Goal: Complete application form: Complete application form

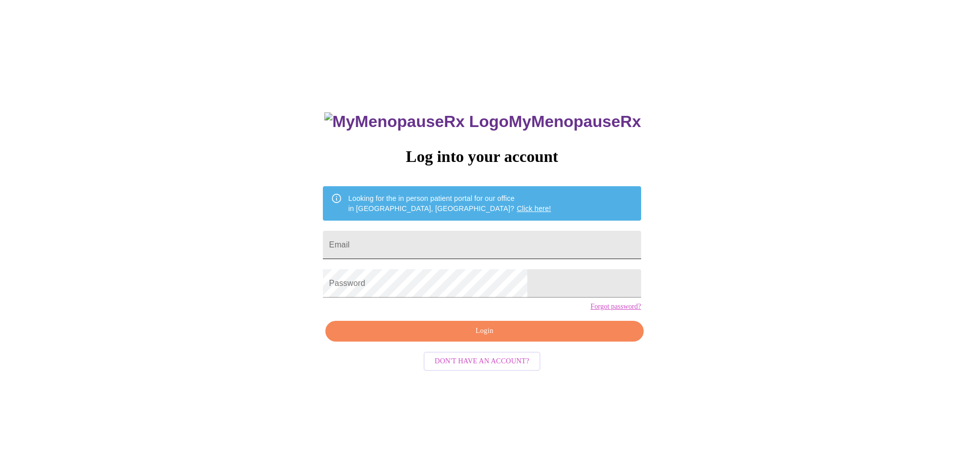
click at [441, 232] on input "Email" at bounding box center [482, 245] width 318 height 28
click at [442, 243] on input "Email" at bounding box center [482, 245] width 318 height 28
click at [434, 243] on input "Email" at bounding box center [482, 245] width 318 height 28
click at [777, 183] on div "MyMenopauseRx Log into your account Looking for the in person patient portal fo…" at bounding box center [482, 280] width 956 height 553
click at [490, 242] on input "Email" at bounding box center [482, 245] width 318 height 28
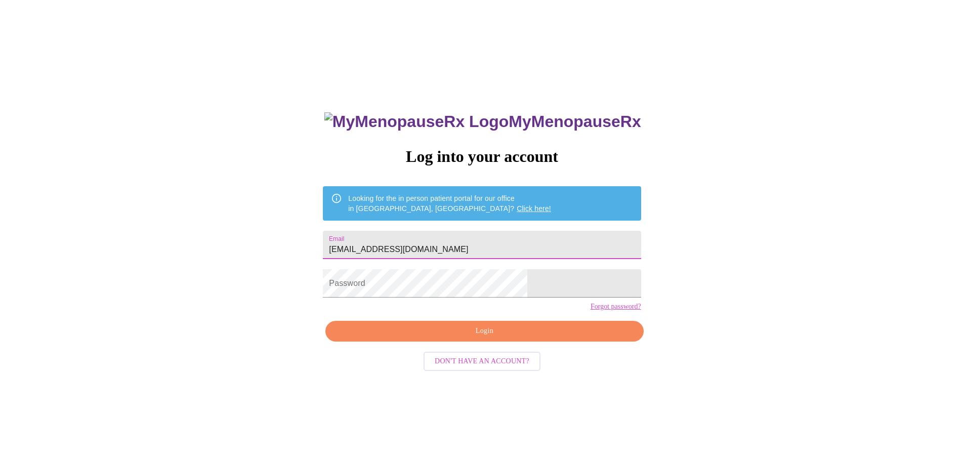
type input "[EMAIL_ADDRESS][DOMAIN_NAME]"
click at [430, 341] on button "Login" at bounding box center [484, 331] width 318 height 21
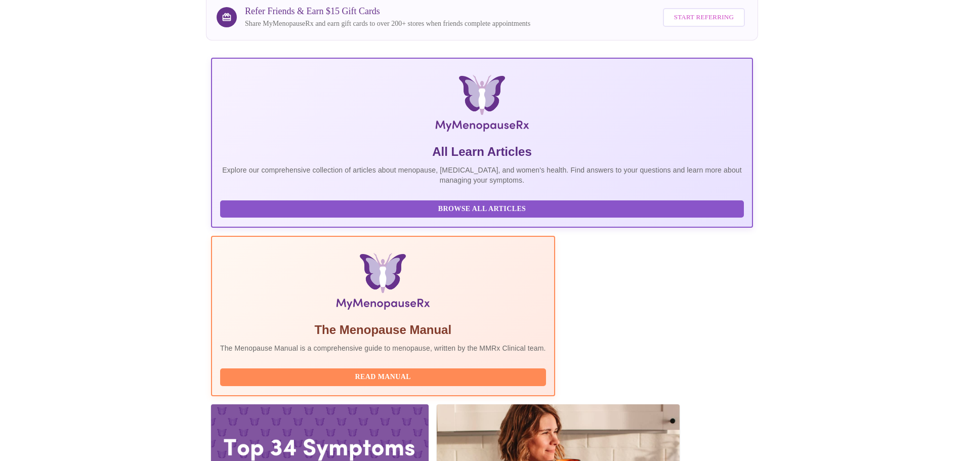
scroll to position [93, 0]
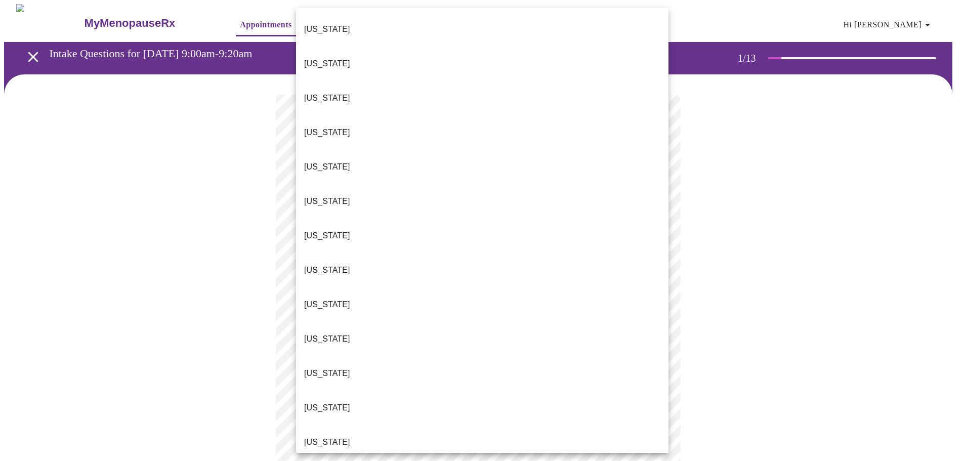
click at [557, 224] on body "MyMenopauseRx Appointments Messaging Labs Uploads Medications Community Refer a…" at bounding box center [482, 469] width 956 height 930
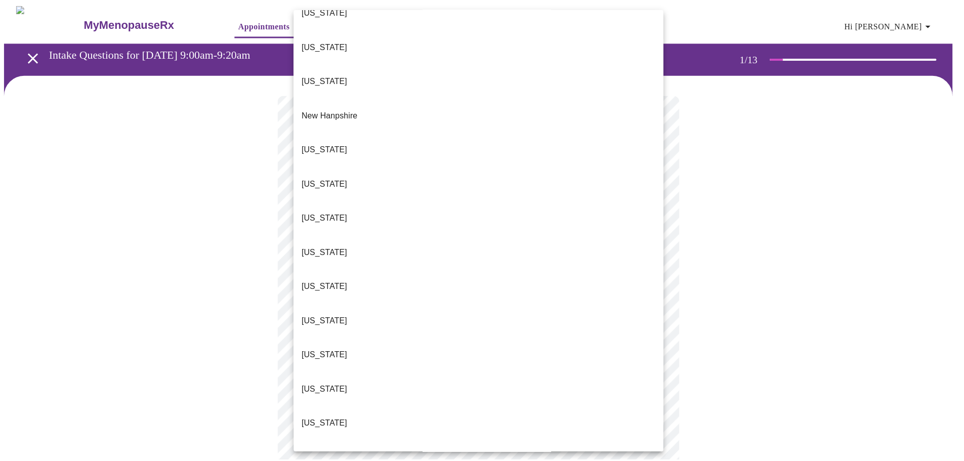
scroll to position [879, 0]
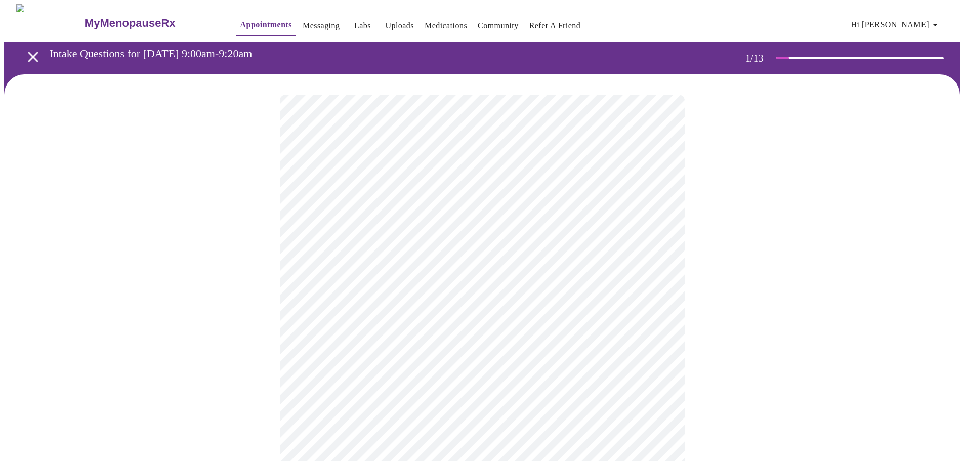
click at [524, 296] on body "MyMenopauseRx Appointments Messaging Labs Uploads Medications Community Refer a…" at bounding box center [482, 466] width 956 height 924
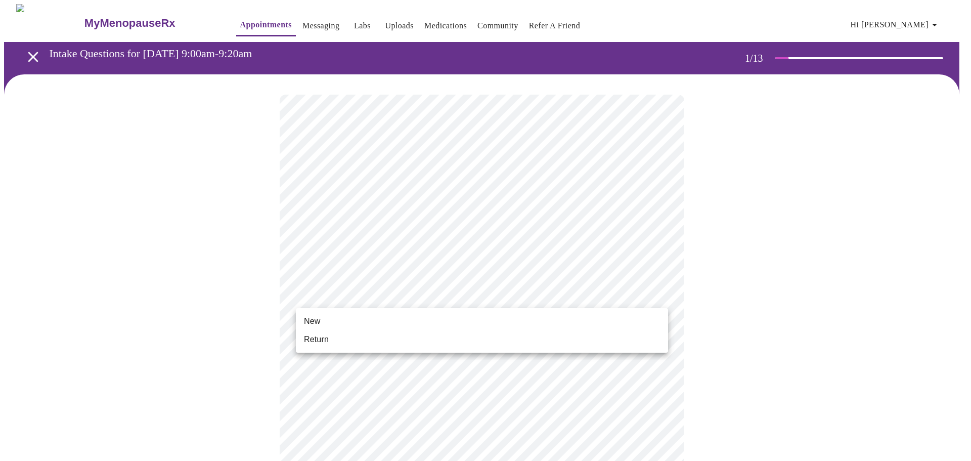
click at [517, 318] on li "New" at bounding box center [482, 321] width 372 height 18
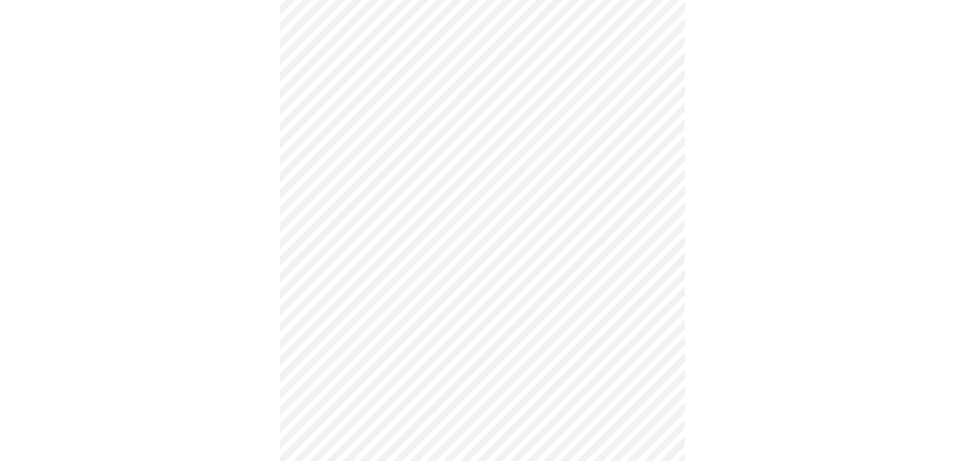
scroll to position [405, 0]
click at [310, 365] on body "MyMenopauseRx Appointments Messaging Labs Uploads Medications Community Refer a…" at bounding box center [482, 54] width 956 height 910
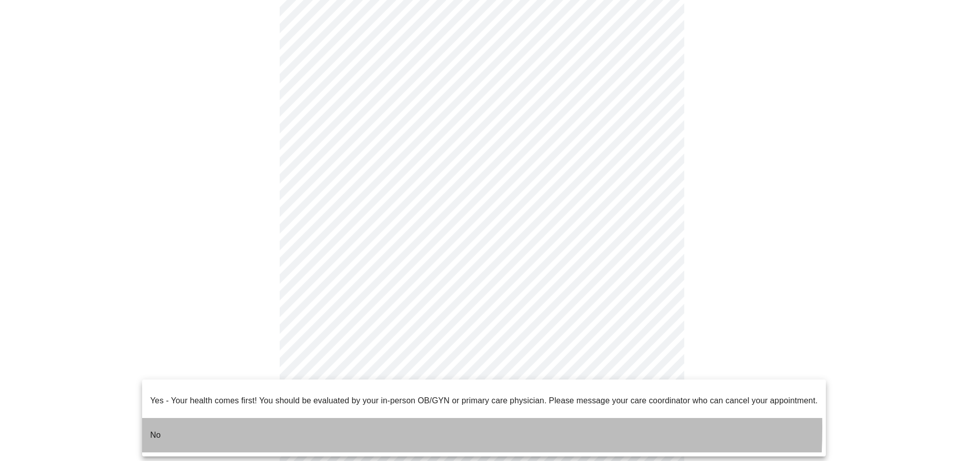
click at [304, 420] on li "No" at bounding box center [484, 435] width 684 height 34
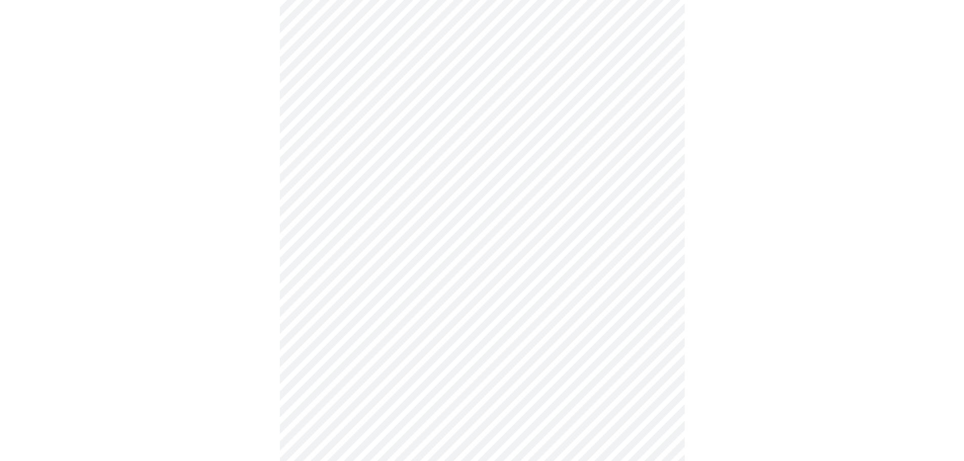
scroll to position [0, 0]
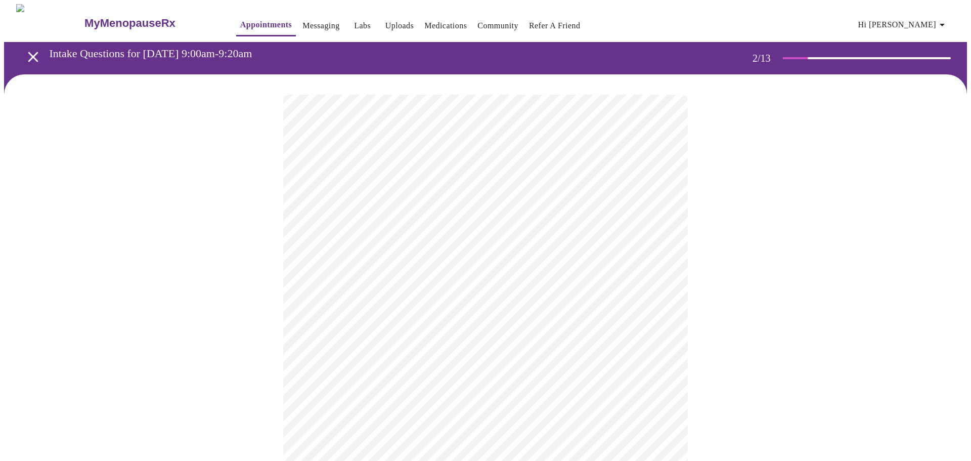
click at [568, 211] on body "MyMenopauseRx Appointments Messaging Labs Uploads Medications Community Refer a…" at bounding box center [485, 308] width 963 height 608
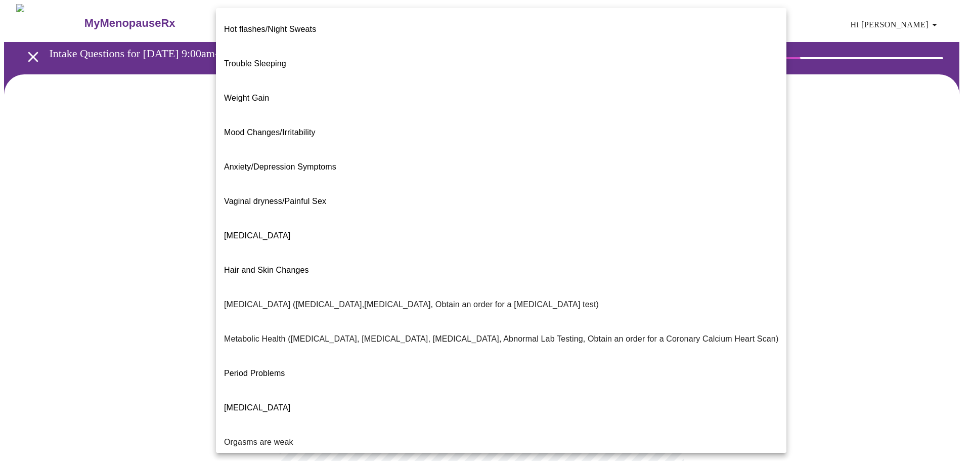
click at [553, 115] on li "Mood Changes/Irritability" at bounding box center [501, 132] width 571 height 34
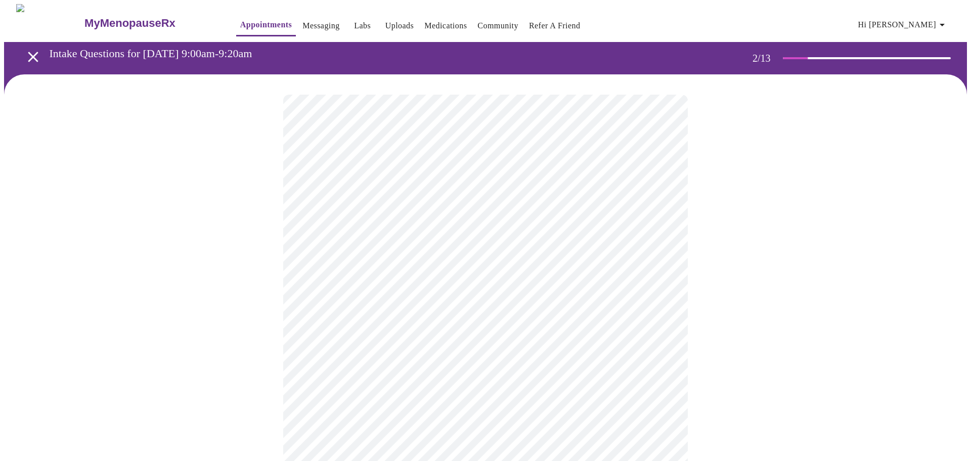
click at [418, 304] on body "MyMenopauseRx Appointments Messaging Labs Uploads Medications Community Refer a…" at bounding box center [485, 305] width 963 height 602
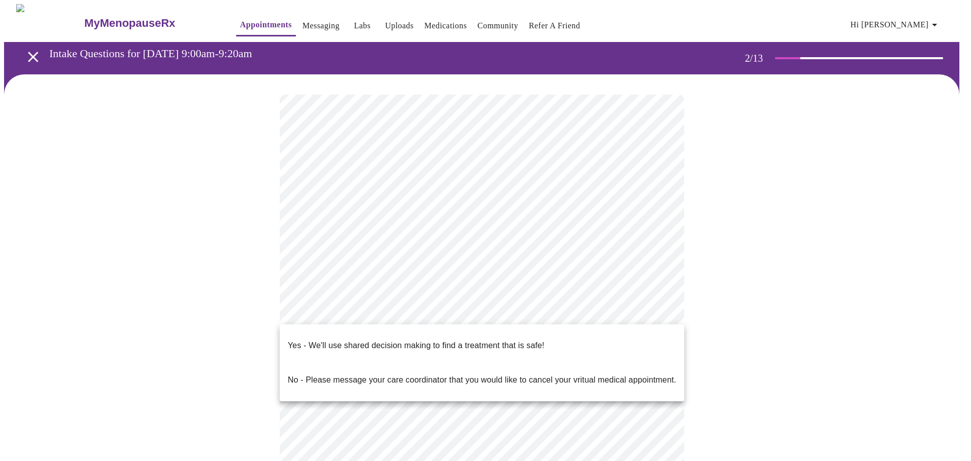
click at [415, 339] on p "Yes - We'll use shared decision making to find a treatment that is safe!" at bounding box center [416, 345] width 256 height 12
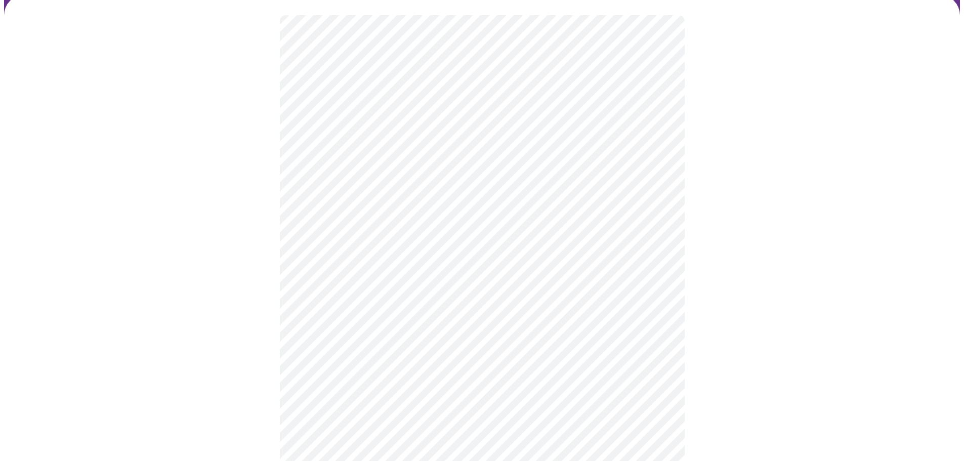
scroll to position [51, 0]
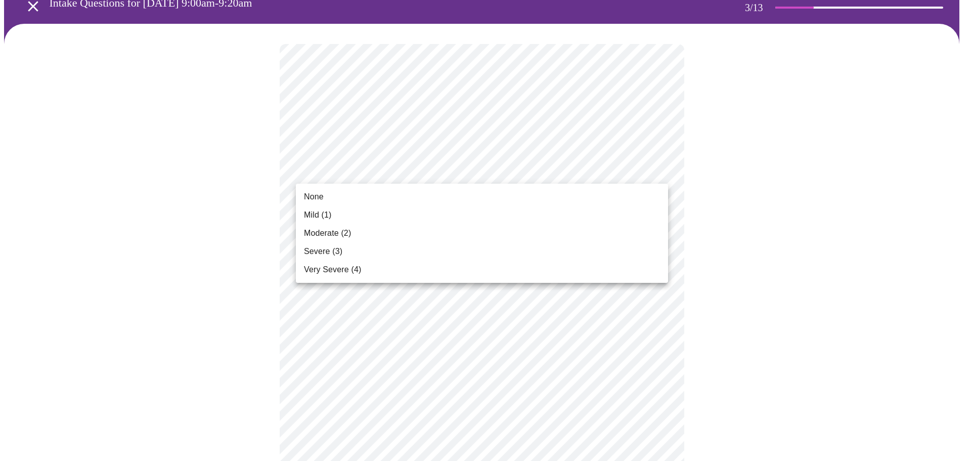
click at [364, 211] on li "Mild (1)" at bounding box center [482, 215] width 372 height 18
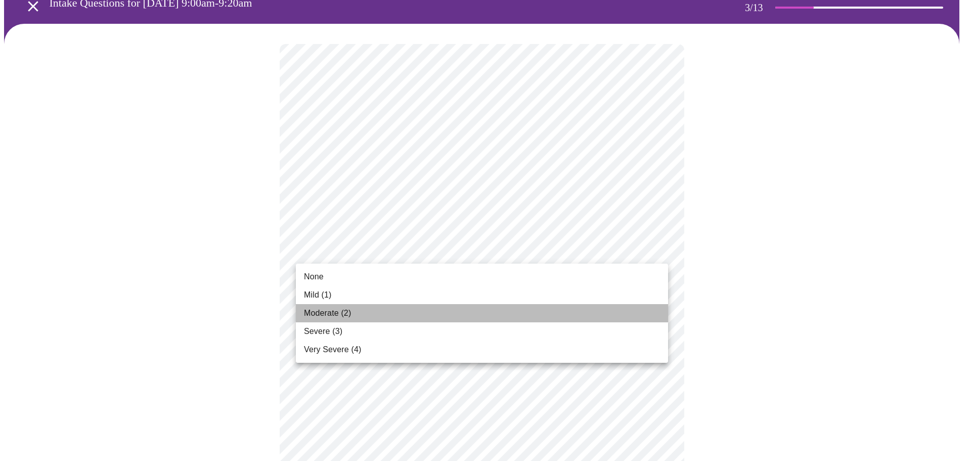
click at [355, 310] on li "Moderate (2)" at bounding box center [482, 313] width 372 height 18
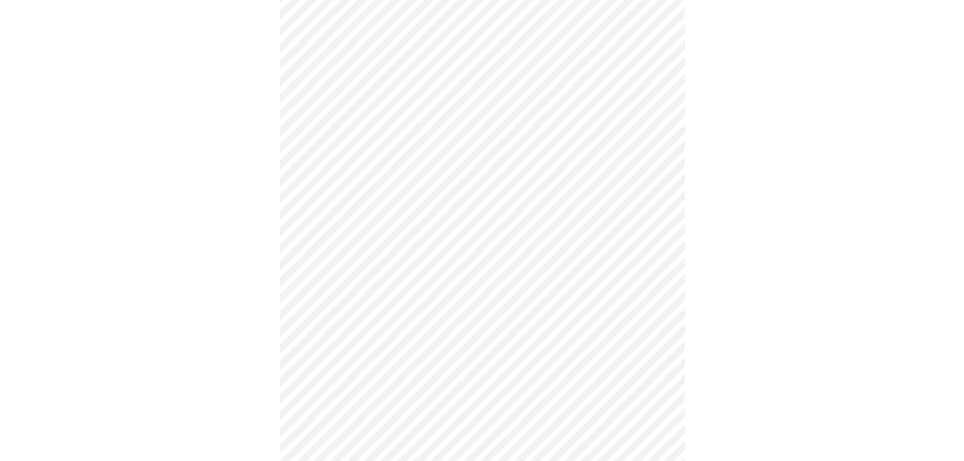
scroll to position [253, 0]
click at [318, 136] on body "MyMenopauseRx Appointments Messaging Labs Uploads Medications Community Refer a…" at bounding box center [482, 409] width 956 height 1317
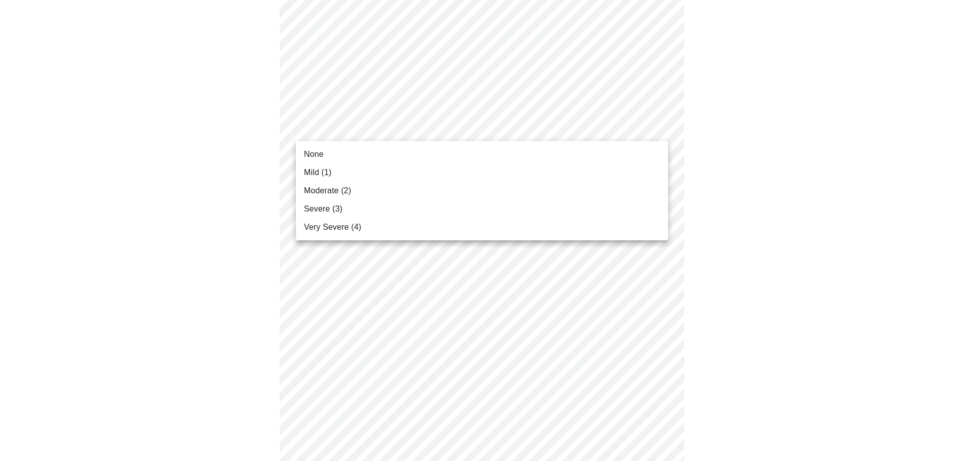
click at [320, 196] on span "Moderate (2)" at bounding box center [327, 191] width 47 height 12
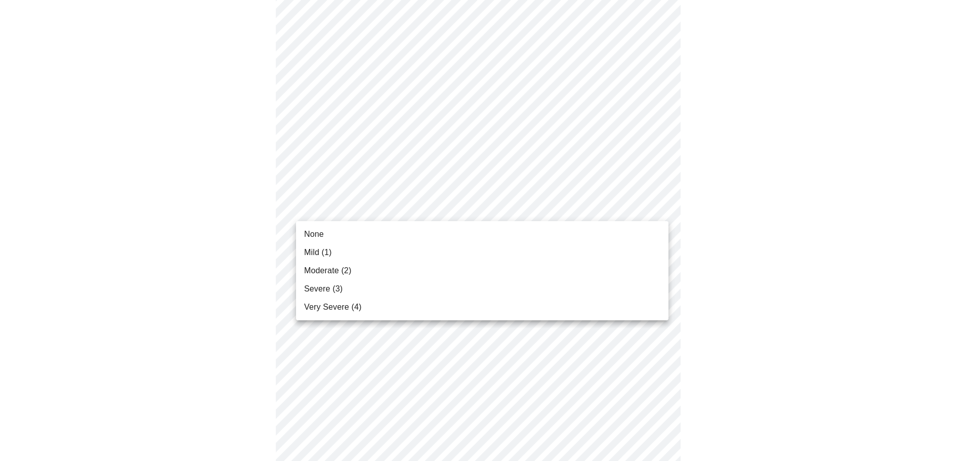
click at [320, 201] on body "MyMenopauseRx Appointments Messaging Labs Uploads Medications Community Refer a…" at bounding box center [482, 402] width 956 height 1303
click at [320, 273] on span "Moderate (2)" at bounding box center [327, 271] width 47 height 12
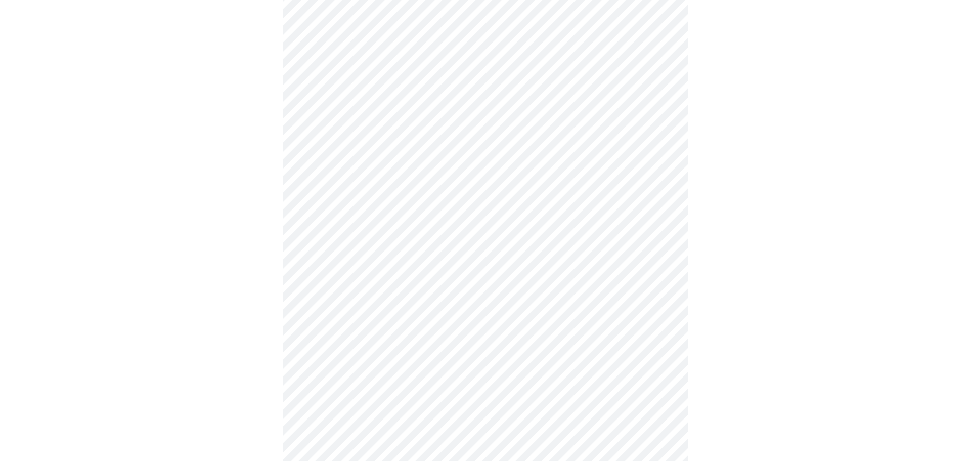
click at [320, 275] on body "MyMenopauseRx Appointments Messaging Labs Uploads Medications Community Refer a…" at bounding box center [485, 395] width 963 height 1289
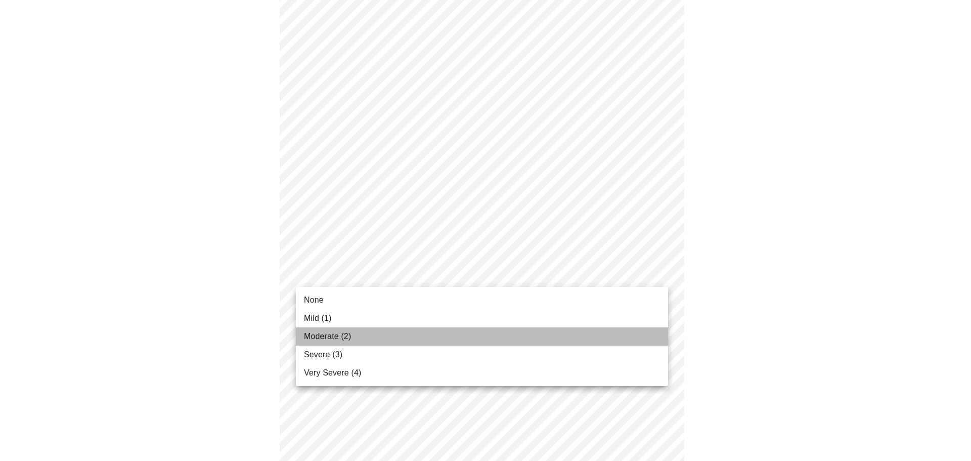
click at [311, 335] on span "Moderate (2)" at bounding box center [327, 336] width 47 height 12
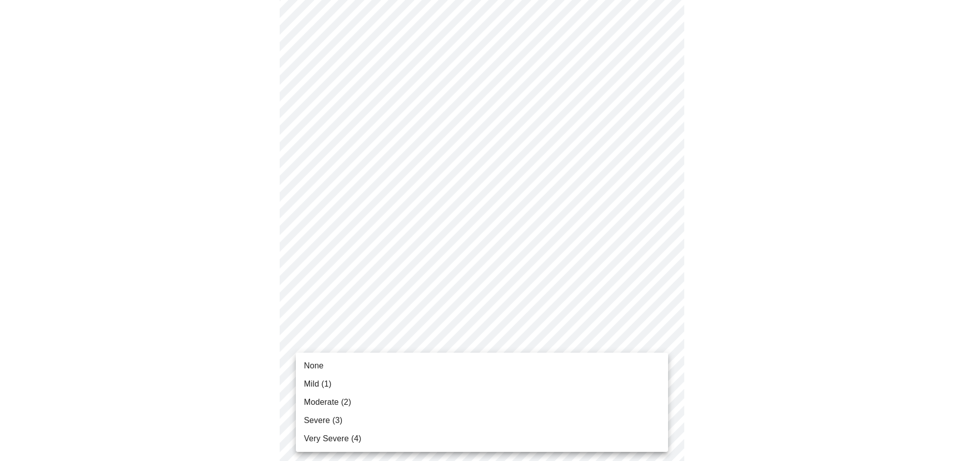
click at [311, 335] on body "MyMenopauseRx Appointments Messaging Labs Uploads Medications Community Refer a…" at bounding box center [485, 388] width 963 height 1275
click at [308, 398] on span "Moderate (2)" at bounding box center [327, 402] width 47 height 12
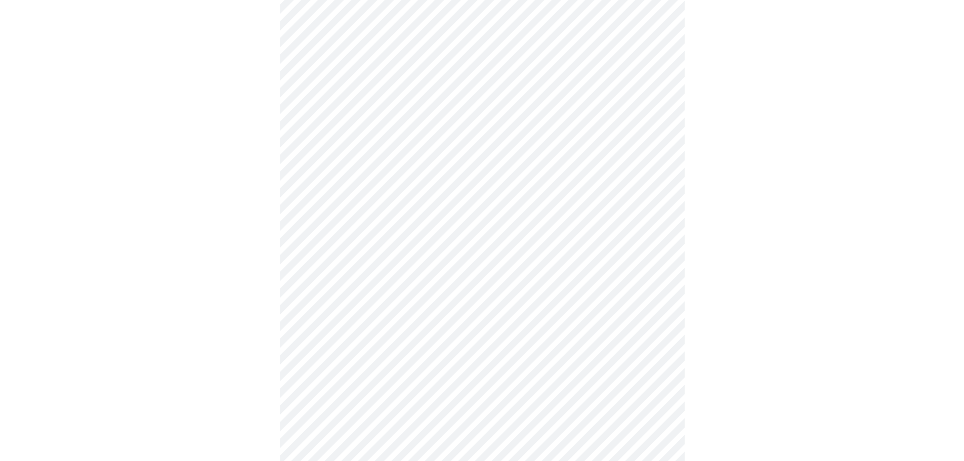
scroll to position [455, 0]
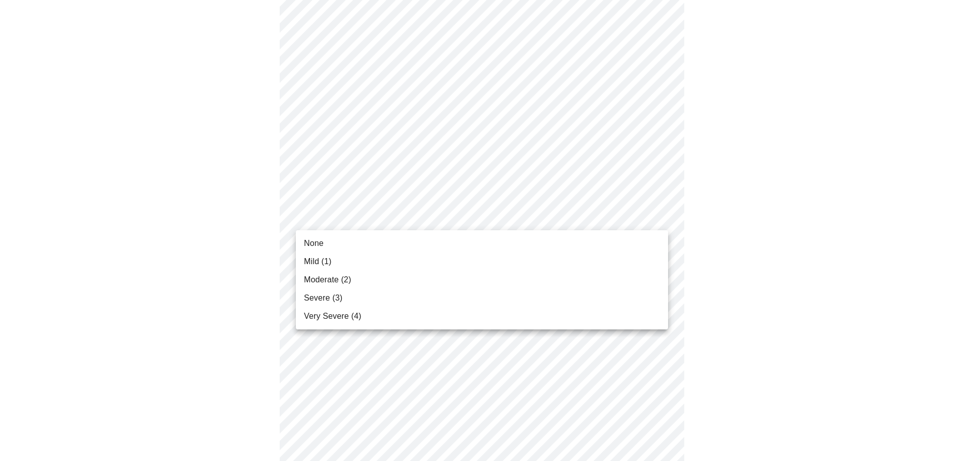
click at [313, 220] on body "MyMenopauseRx Appointments Messaging Labs Uploads Medications Community Refer a…" at bounding box center [485, 179] width 963 height 1261
click at [314, 281] on span "Moderate (2)" at bounding box center [327, 280] width 47 height 12
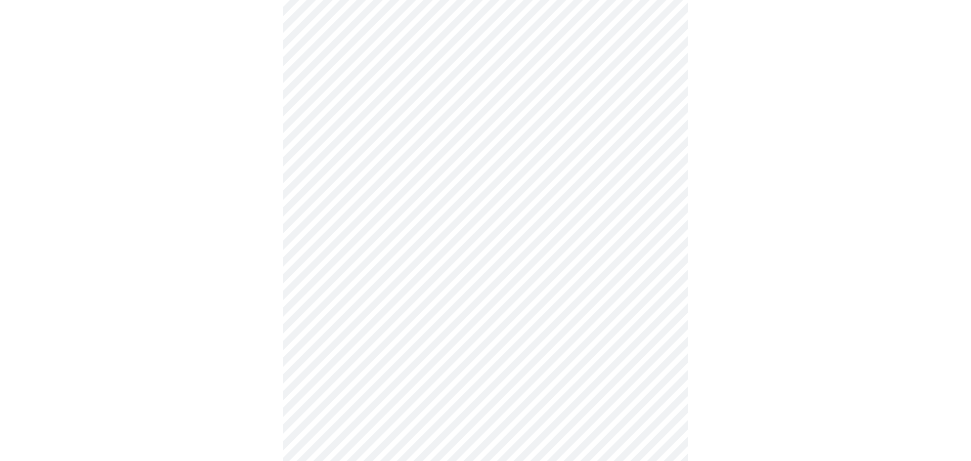
click at [313, 302] on body "MyMenopauseRx Appointments Messaging Labs Uploads Medications Community Refer a…" at bounding box center [485, 172] width 963 height 1247
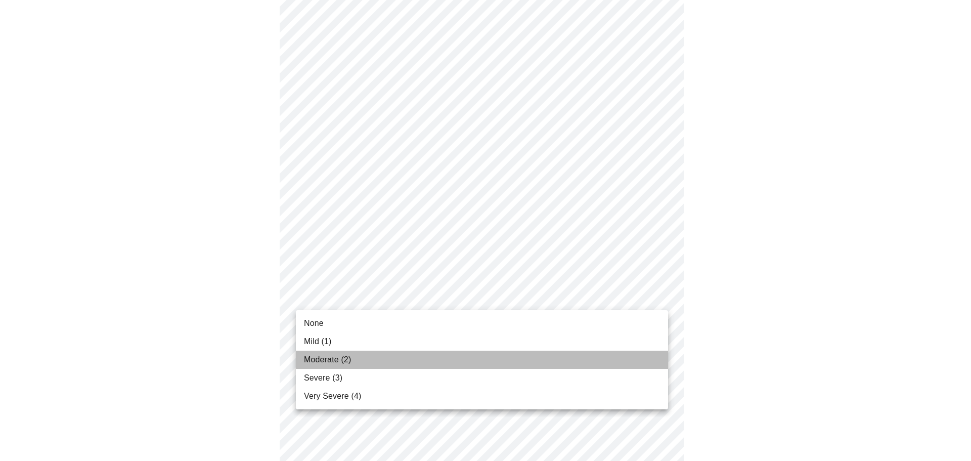
click at [311, 364] on span "Moderate (2)" at bounding box center [327, 360] width 47 height 12
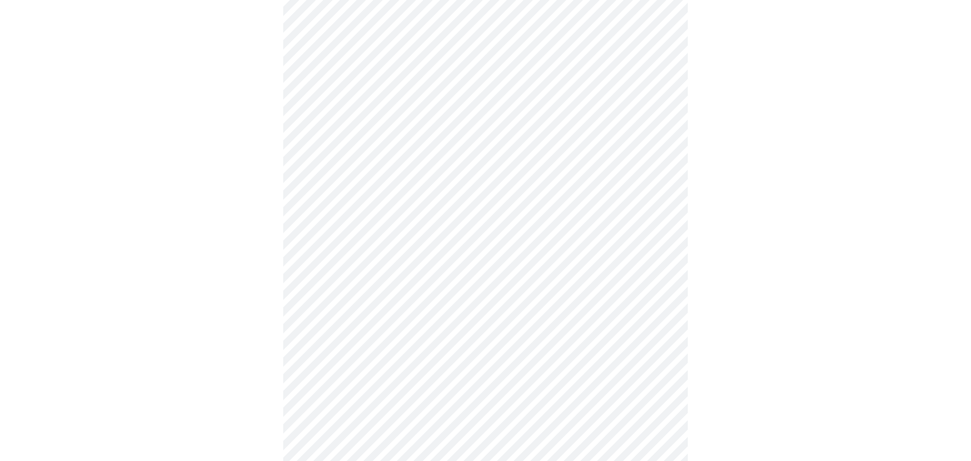
click at [312, 376] on body "MyMenopauseRx Appointments Messaging Labs Uploads Medications Community Refer a…" at bounding box center [485, 165] width 963 height 1232
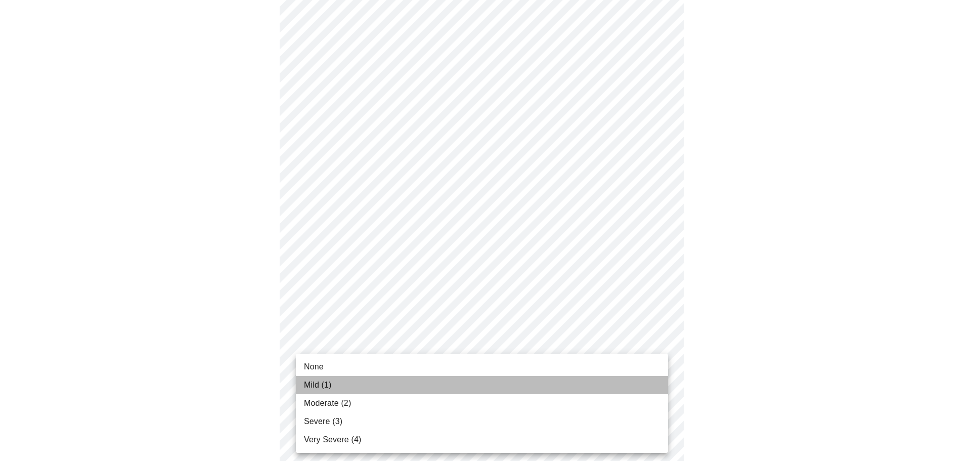
click at [312, 380] on span "Mild (1)" at bounding box center [318, 385] width 28 height 12
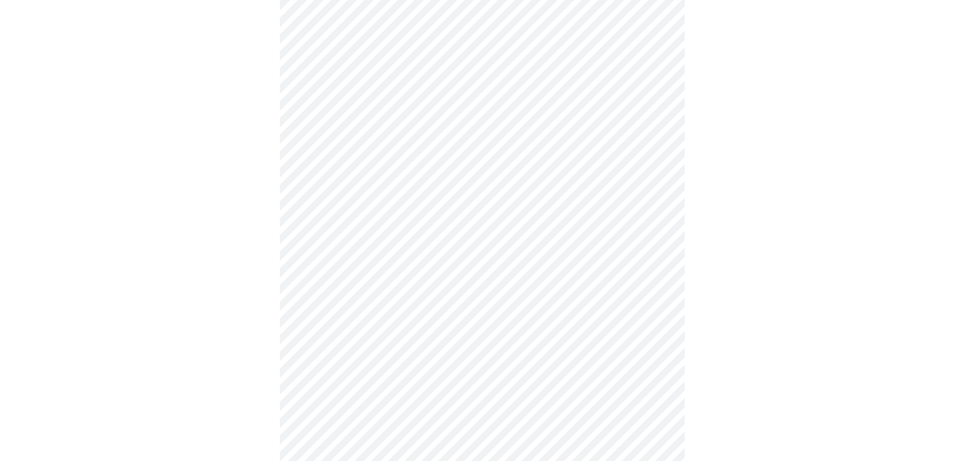
scroll to position [708, 0]
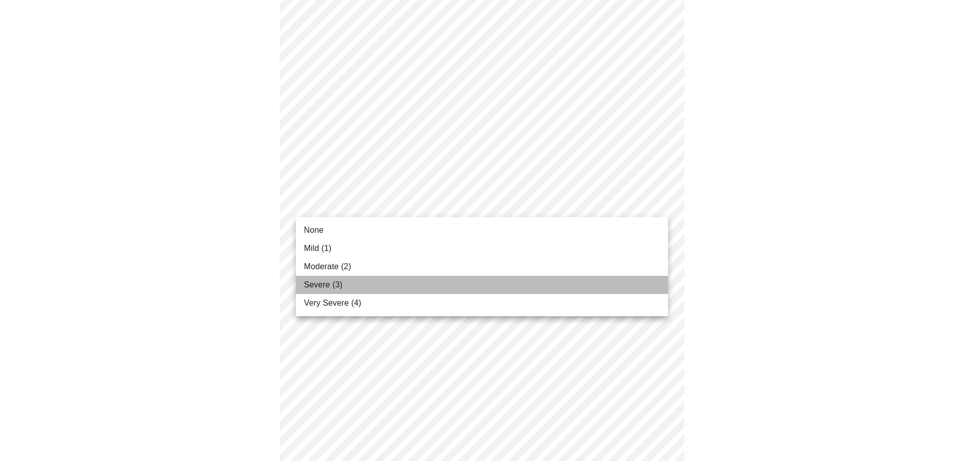
click at [313, 285] on span "Severe (3)" at bounding box center [323, 285] width 38 height 12
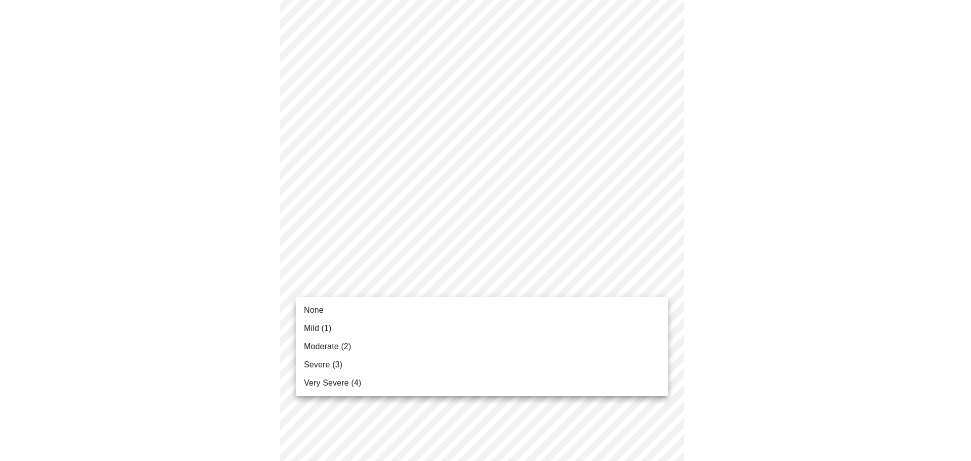
click at [313, 347] on span "Moderate (2)" at bounding box center [327, 346] width 47 height 12
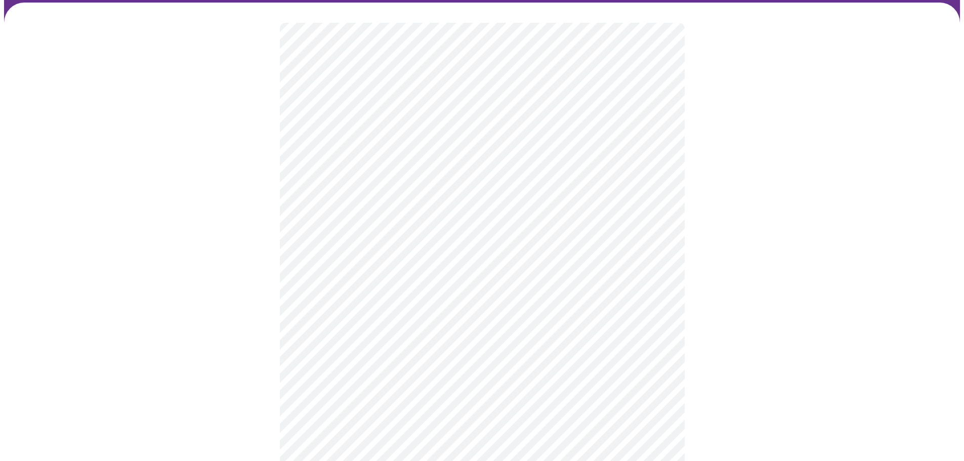
scroll to position [152, 0]
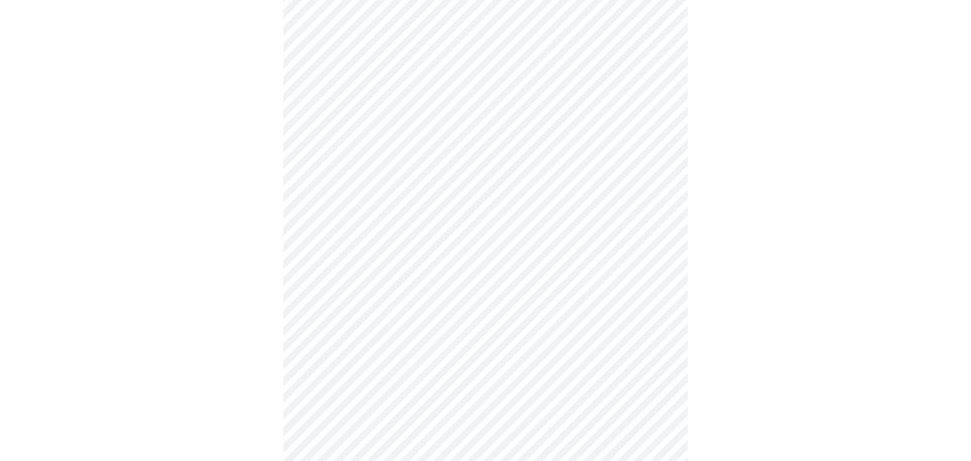
click at [338, 238] on body "MyMenopauseRx Appointments Messaging Labs Uploads Medications Community Refer a…" at bounding box center [485, 447] width 963 height 1190
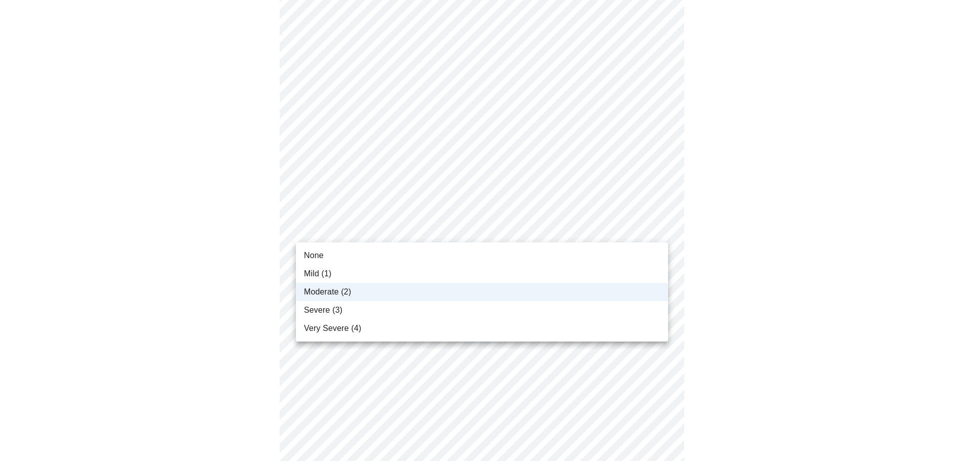
click at [333, 309] on span "Severe (3)" at bounding box center [323, 310] width 38 height 12
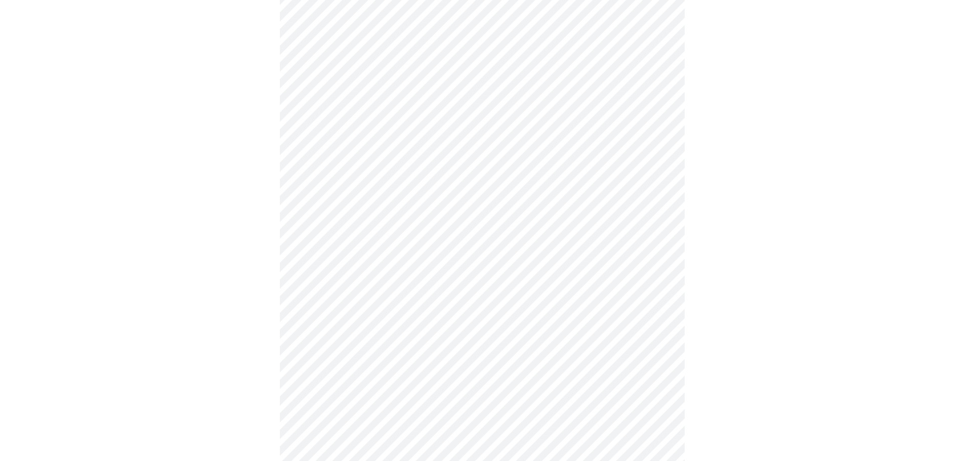
scroll to position [253, 0]
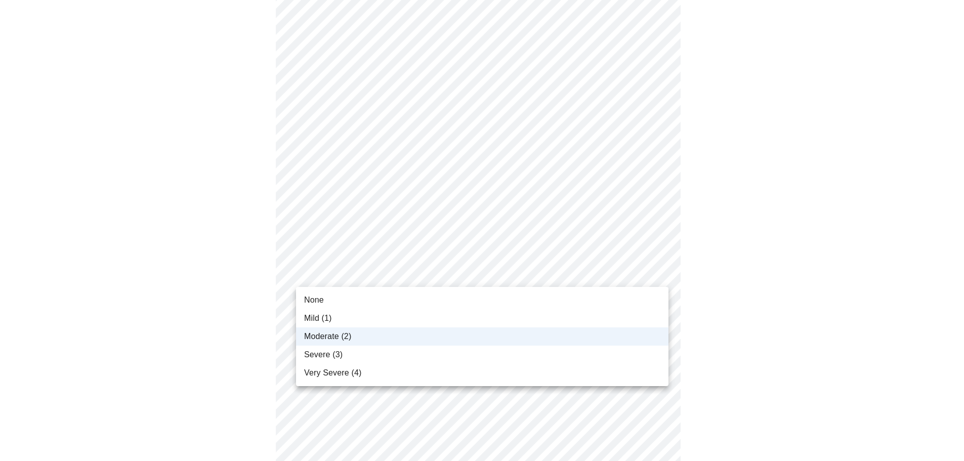
click at [325, 276] on body "MyMenopauseRx Appointments Messaging Labs Uploads Medications Community Refer a…" at bounding box center [482, 346] width 956 height 1190
click at [319, 361] on li "Severe (3)" at bounding box center [482, 355] width 372 height 18
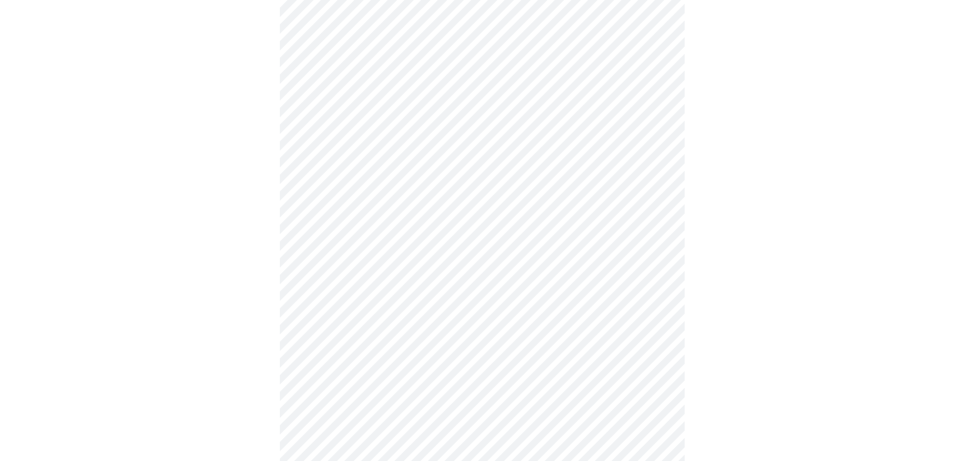
scroll to position [354, 0]
click at [318, 325] on body "MyMenopauseRx Appointments Messaging Labs Uploads Medications Community Refer a…" at bounding box center [482, 245] width 956 height 1190
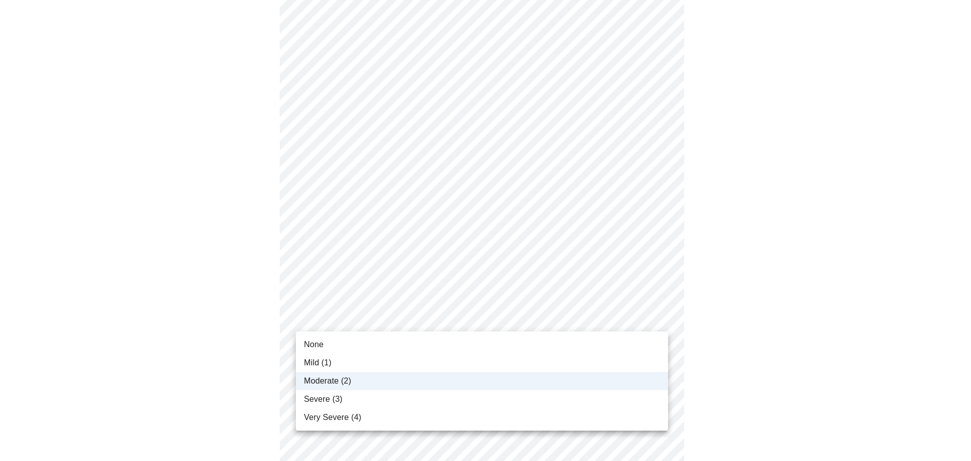
click at [326, 396] on span "Severe (3)" at bounding box center [323, 399] width 38 height 12
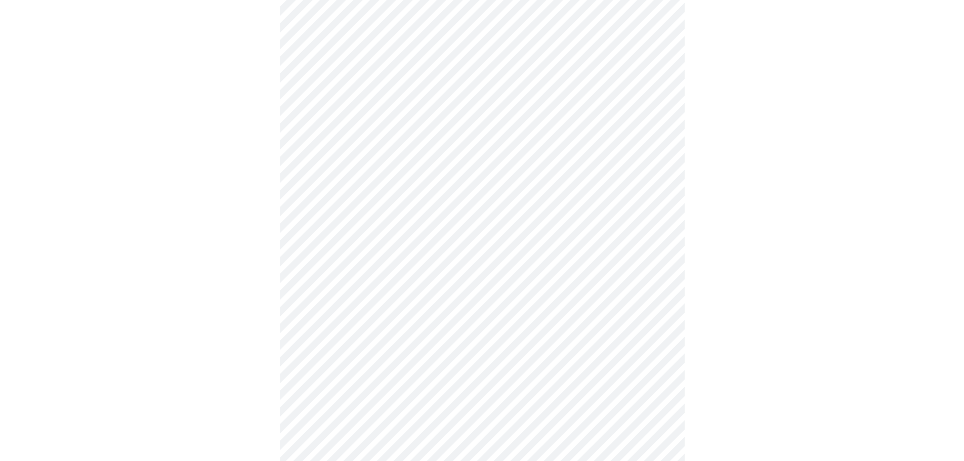
scroll to position [556, 0]
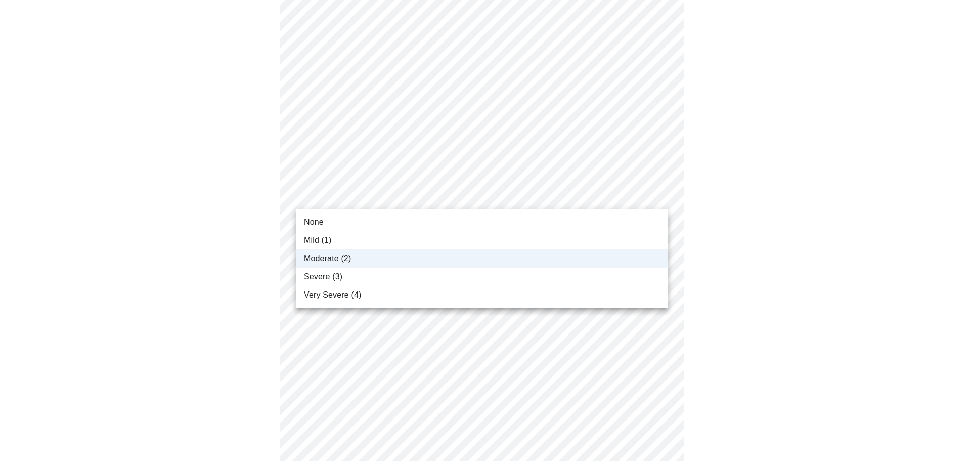
click at [314, 198] on body "MyMenopauseRx Appointments Messaging Labs Uploads Medications Community Refer a…" at bounding box center [485, 43] width 963 height 1190
click at [315, 275] on span "Severe (3)" at bounding box center [323, 277] width 38 height 12
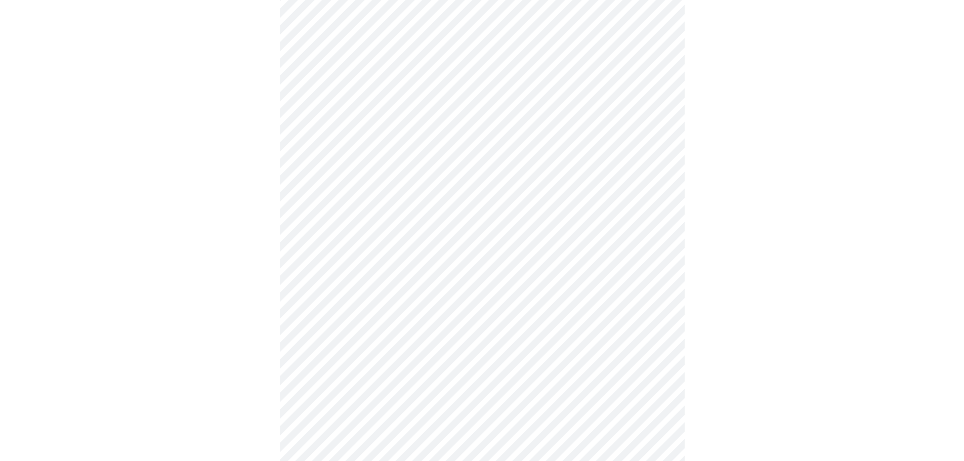
scroll to position [354, 0]
click at [312, 262] on body "MyMenopauseRx Appointments Messaging Labs Uploads Medications Community Refer a…" at bounding box center [482, 149] width 956 height 999
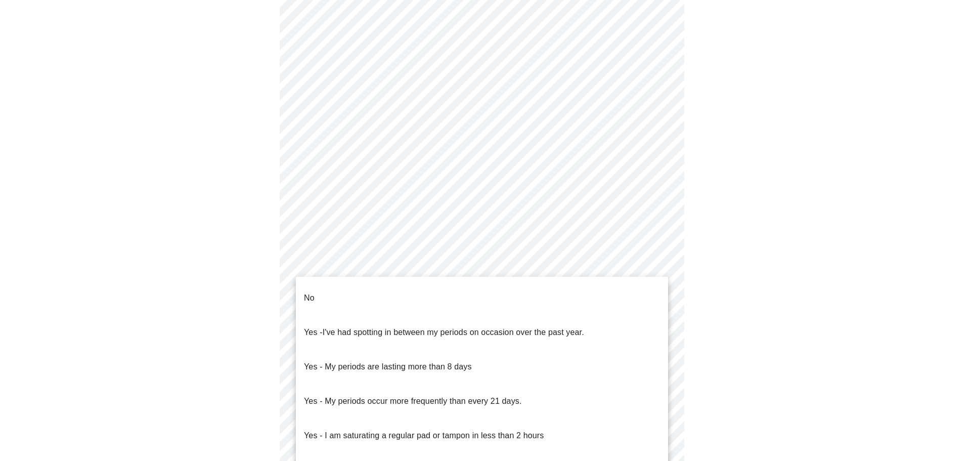
click at [317, 293] on li "No" at bounding box center [482, 298] width 372 height 34
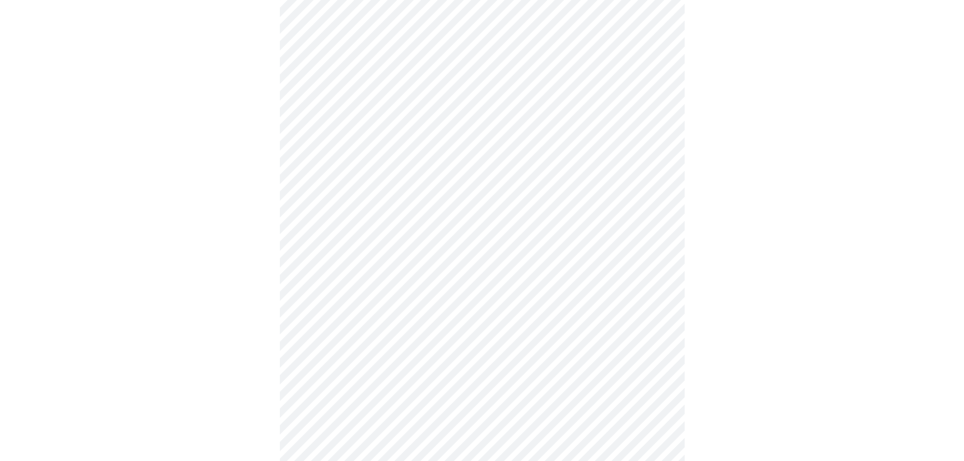
click at [317, 337] on body "MyMenopauseRx Appointments Messaging Labs Uploads Medications Community Refer a…" at bounding box center [482, 146] width 956 height 993
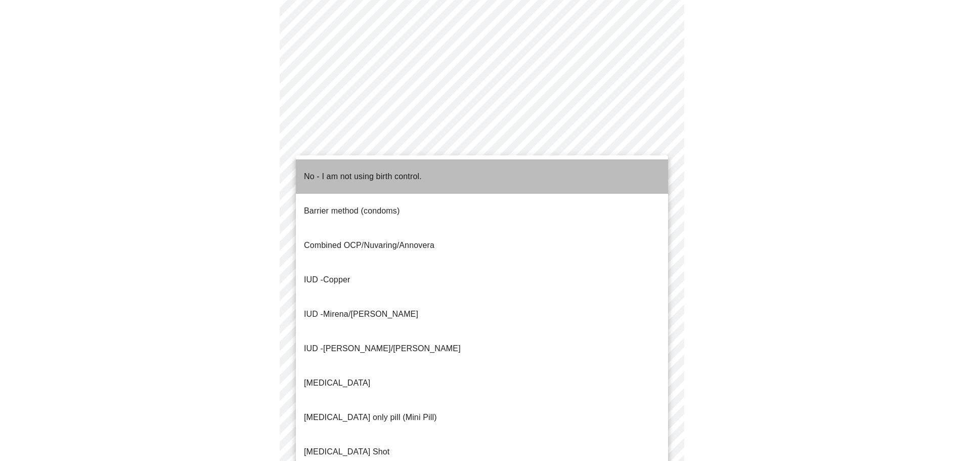
click at [326, 173] on p "No - I am not using birth control." at bounding box center [363, 176] width 118 height 12
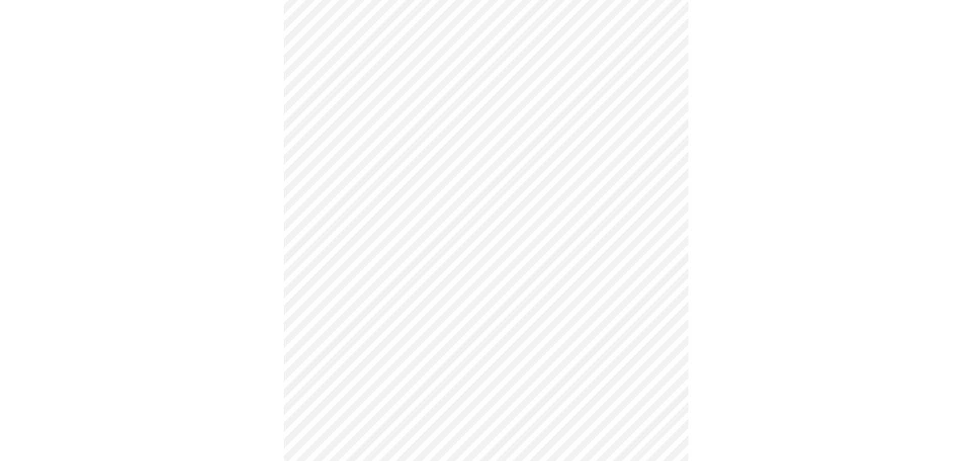
scroll to position [526, 0]
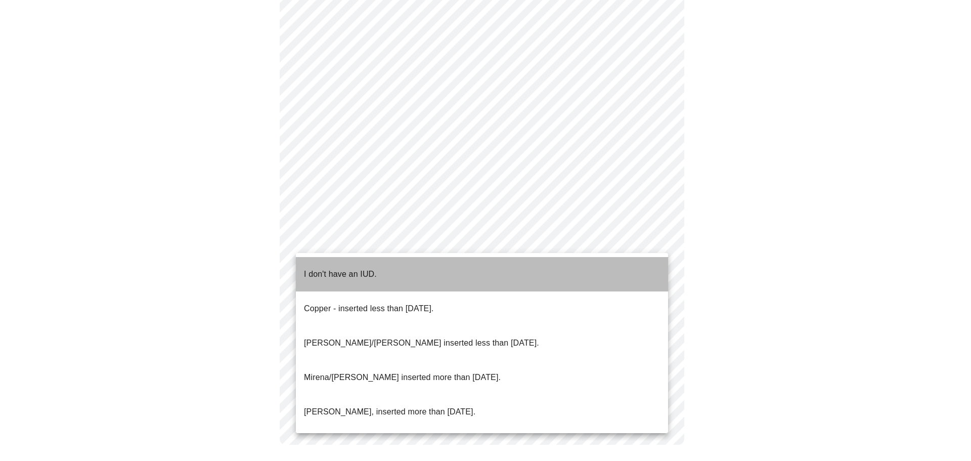
click at [334, 268] on p "I don't have an IUD." at bounding box center [340, 274] width 73 height 12
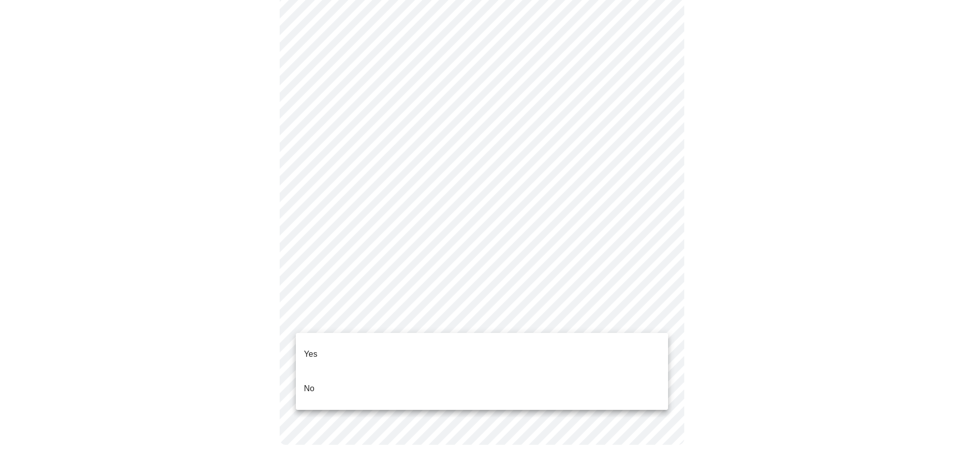
click at [341, 350] on li "Yes" at bounding box center [482, 354] width 372 height 34
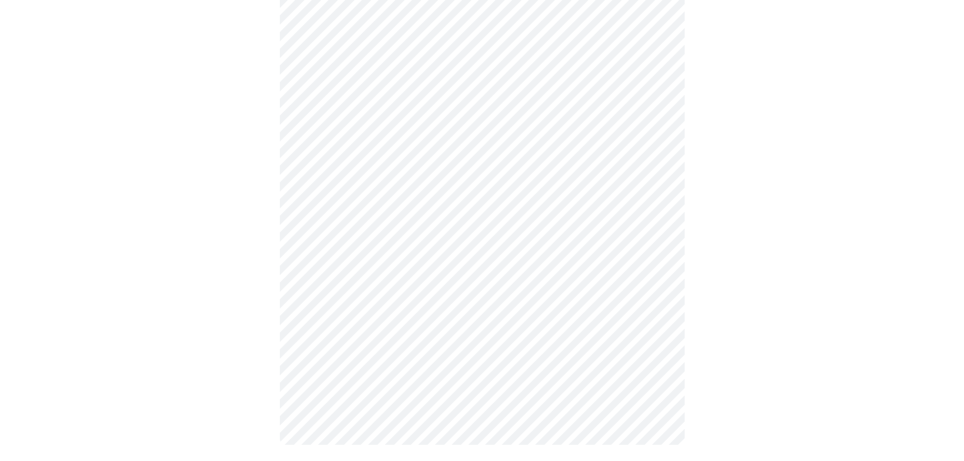
scroll to position [0, 0]
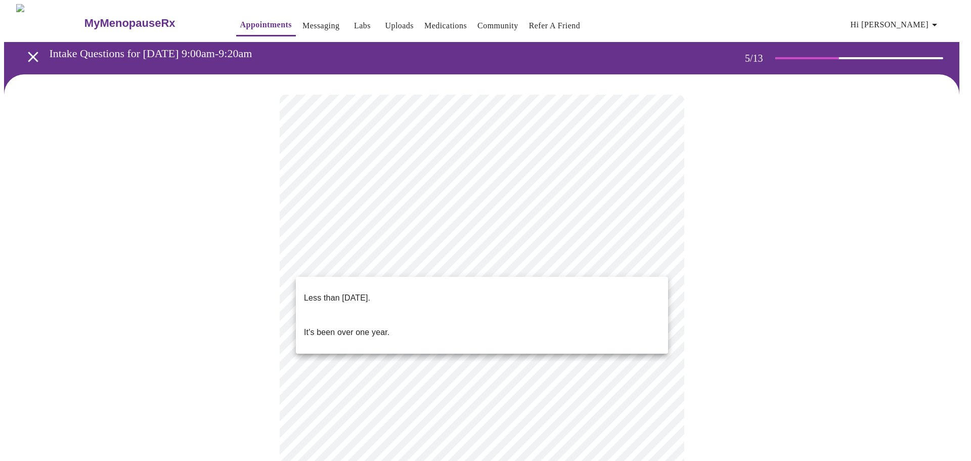
click at [493, 268] on body "MyMenopauseRx Appointments Messaging Labs Uploads Medications Community Refer a…" at bounding box center [485, 414] width 963 height 820
click at [491, 284] on li "Less than one year ago." at bounding box center [482, 298] width 372 height 34
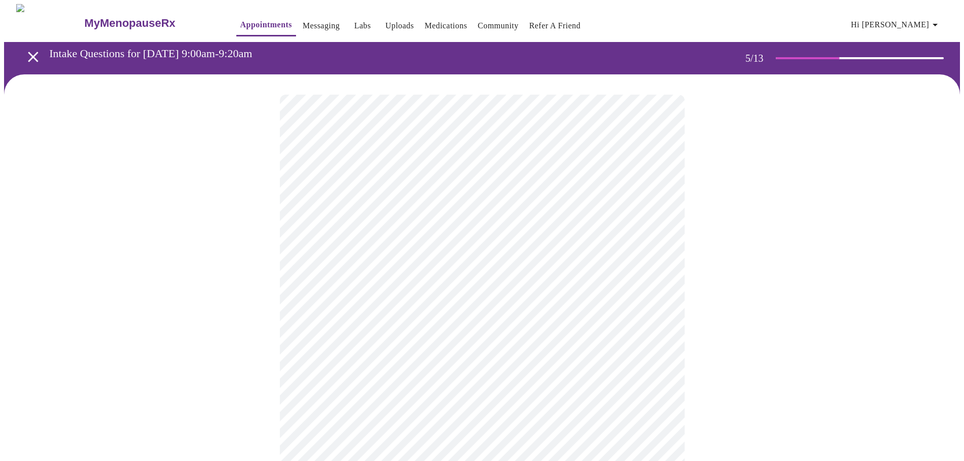
click at [325, 347] on body "MyMenopauseRx Appointments Messaging Labs Uploads Medications Community Refer a…" at bounding box center [482, 410] width 956 height 813
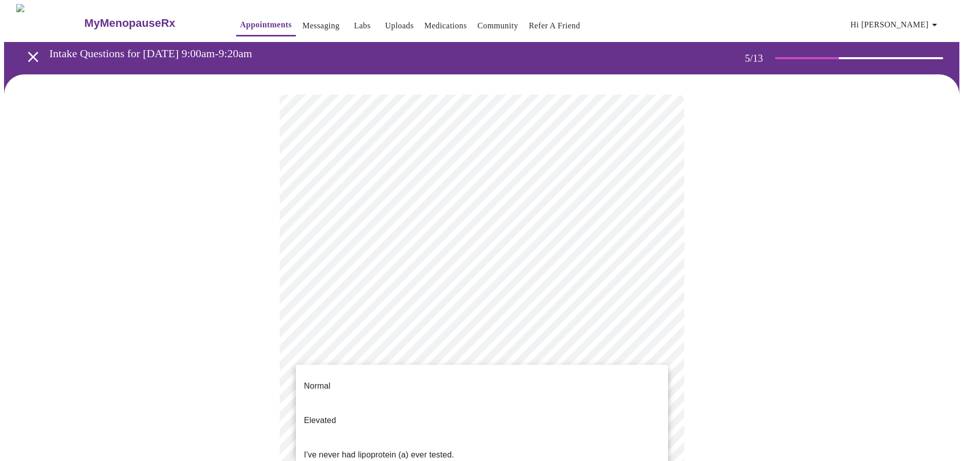
click at [331, 449] on p "I've never had lipoprotein (a) ever tested." at bounding box center [379, 455] width 150 height 12
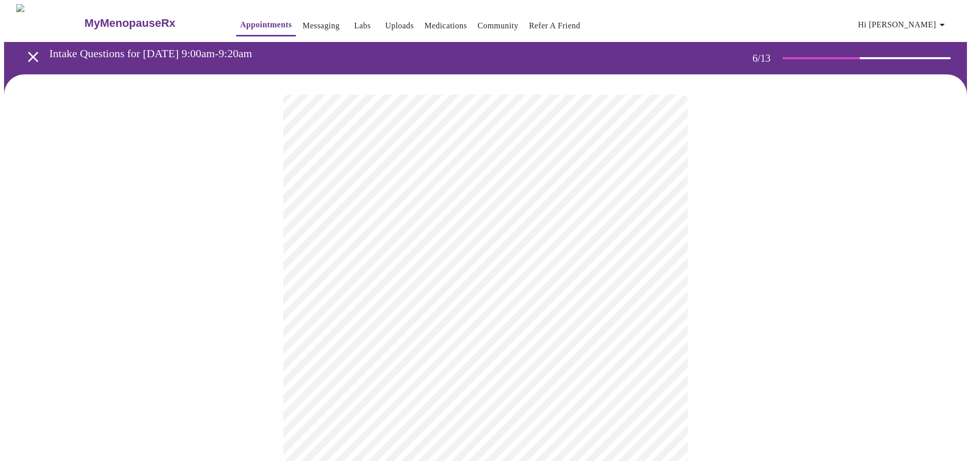
click at [430, 293] on body "MyMenopauseRx Appointments Messaging Labs Uploads Medications Community Refer a…" at bounding box center [485, 274] width 963 height 540
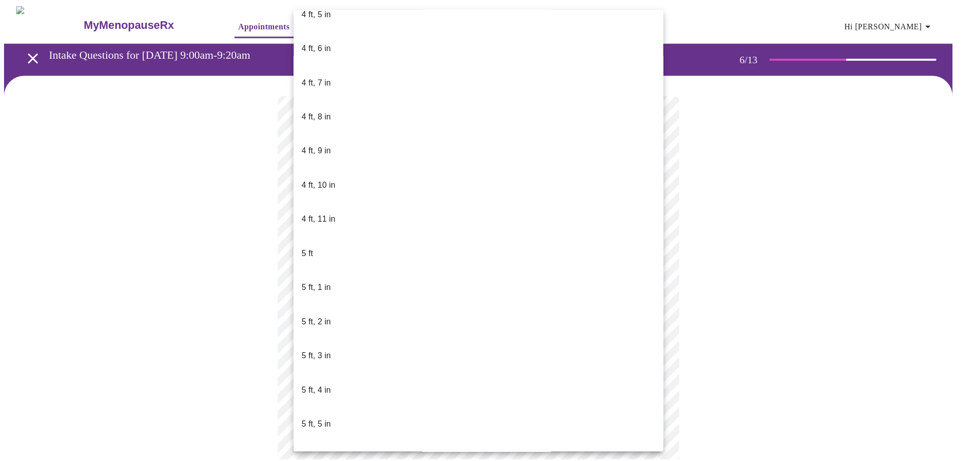
scroll to position [607, 0]
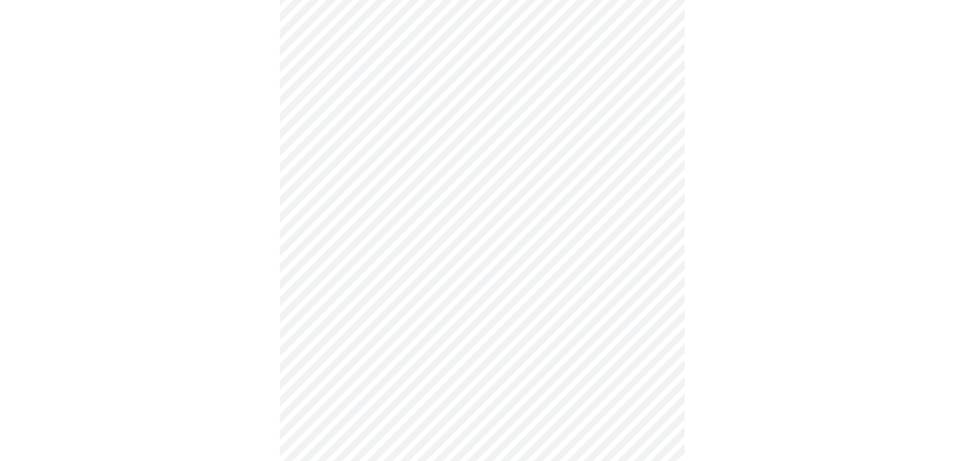
scroll to position [2428, 0]
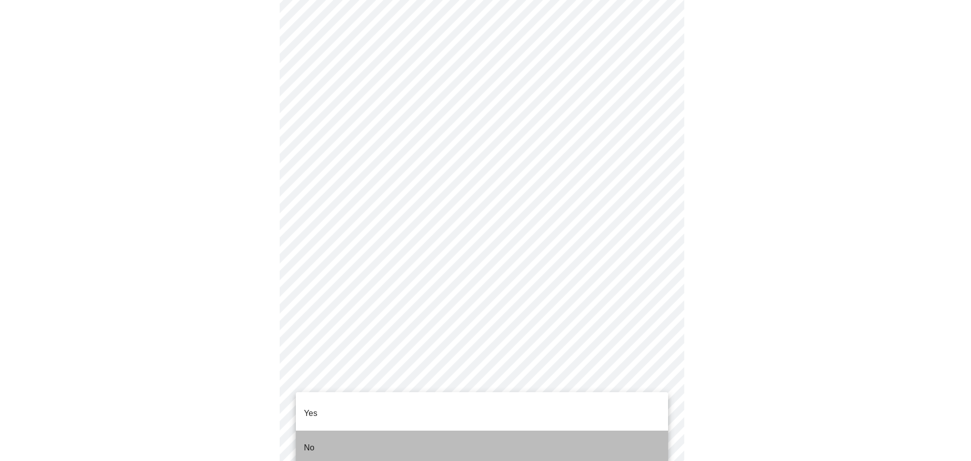
click at [320, 431] on li "No" at bounding box center [482, 448] width 372 height 34
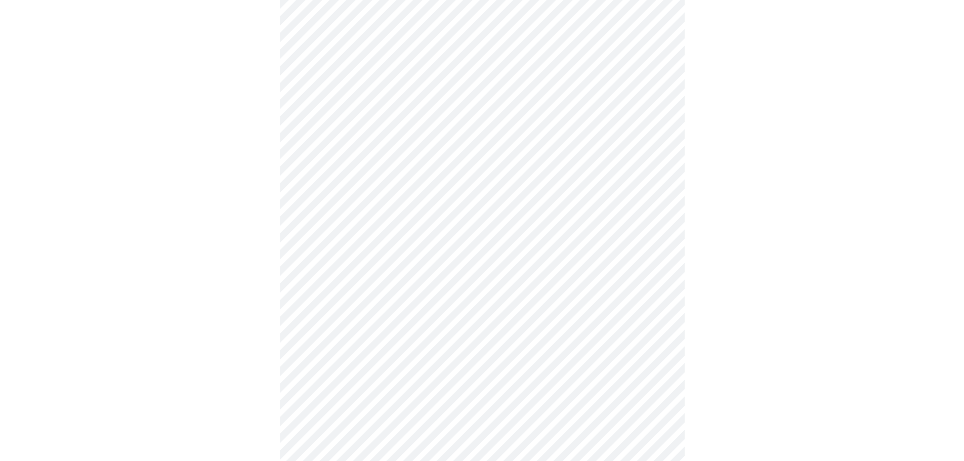
scroll to position [455, 0]
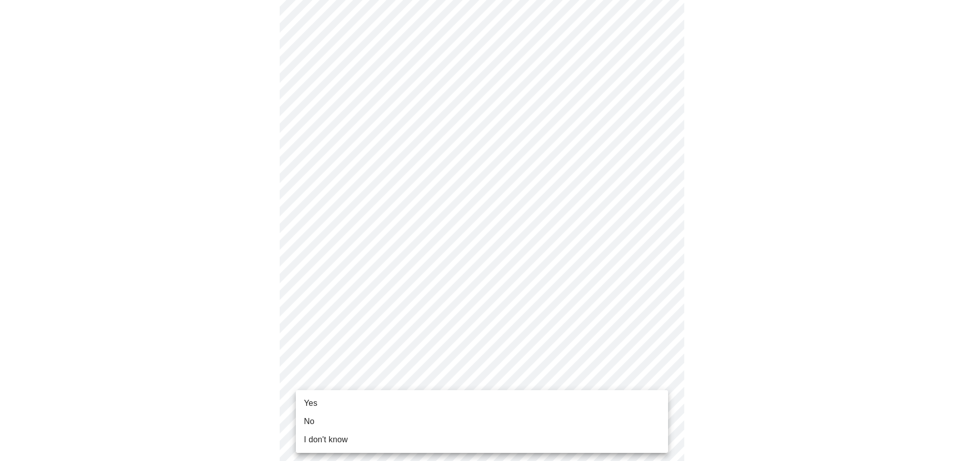
click at [316, 388] on body "MyMenopauseRx Appointments Messaging Labs Uploads Medications Community Refer a…" at bounding box center [485, 43] width 963 height 988
click at [316, 420] on li "No" at bounding box center [482, 421] width 372 height 18
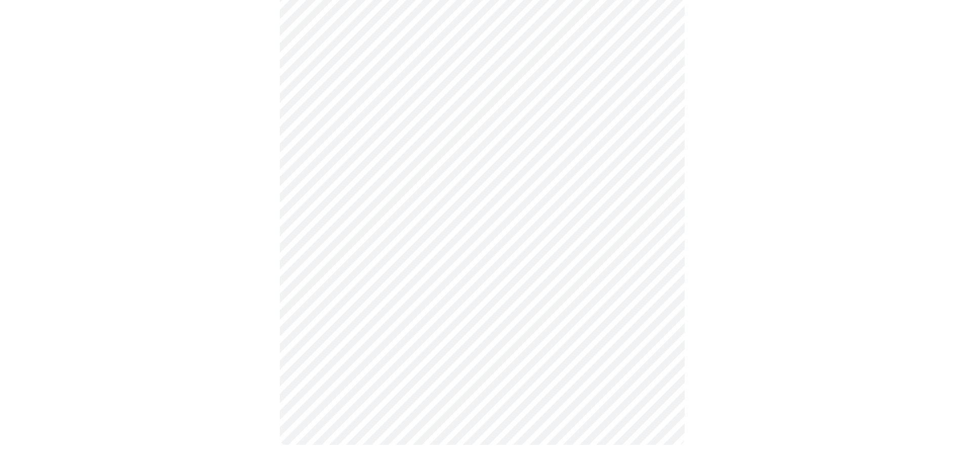
scroll to position [0, 0]
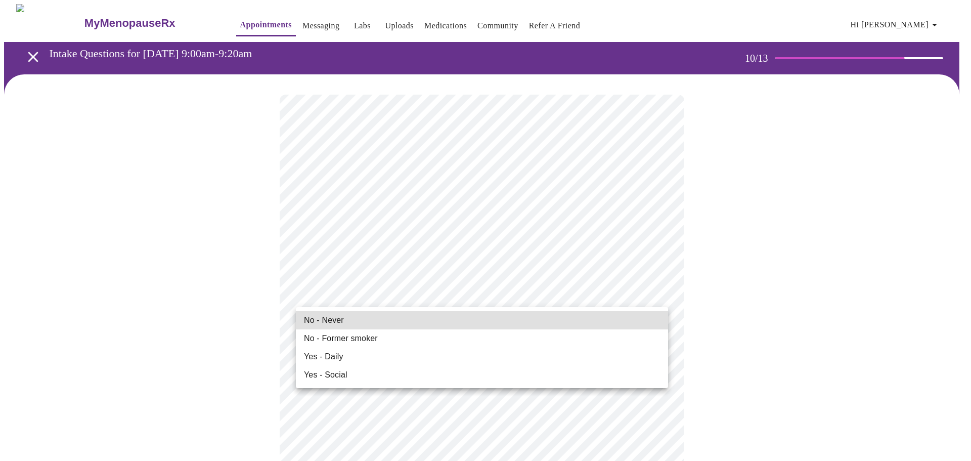
click at [495, 323] on li "No - Never" at bounding box center [482, 320] width 372 height 18
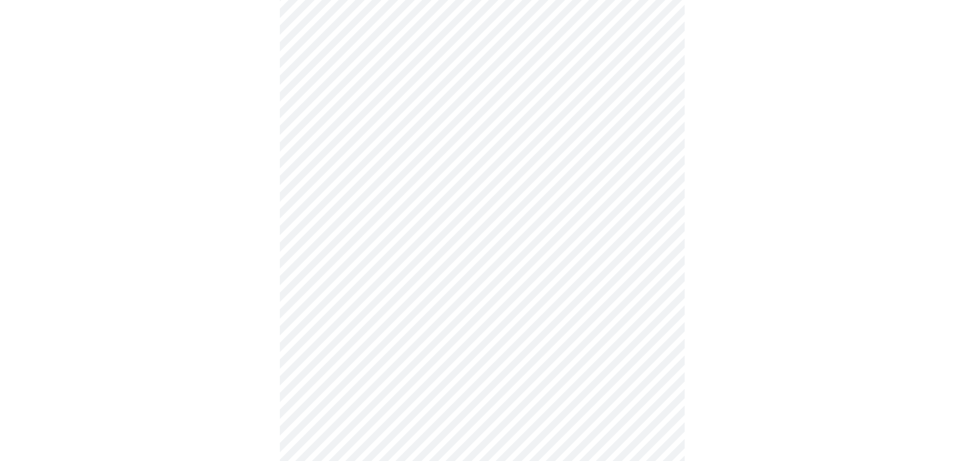
scroll to position [708, 0]
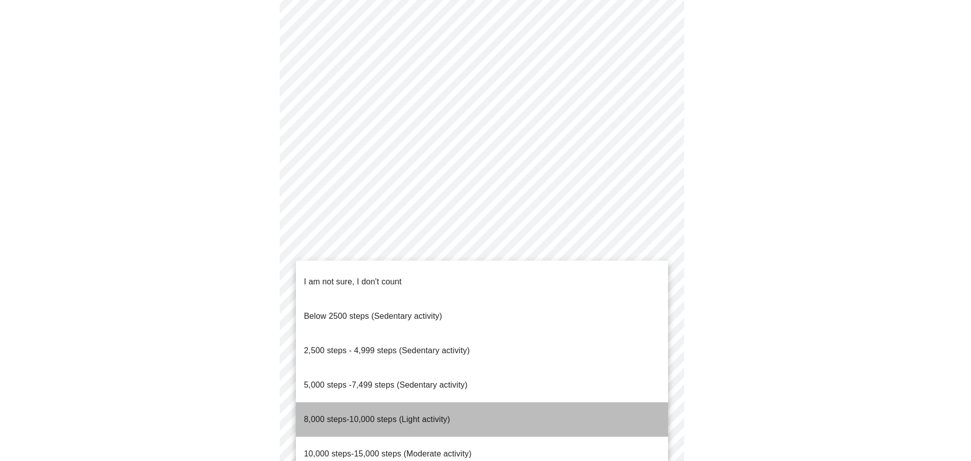
click at [331, 415] on span "8,000 steps-10,000 steps (Light activity)" at bounding box center [377, 419] width 146 height 9
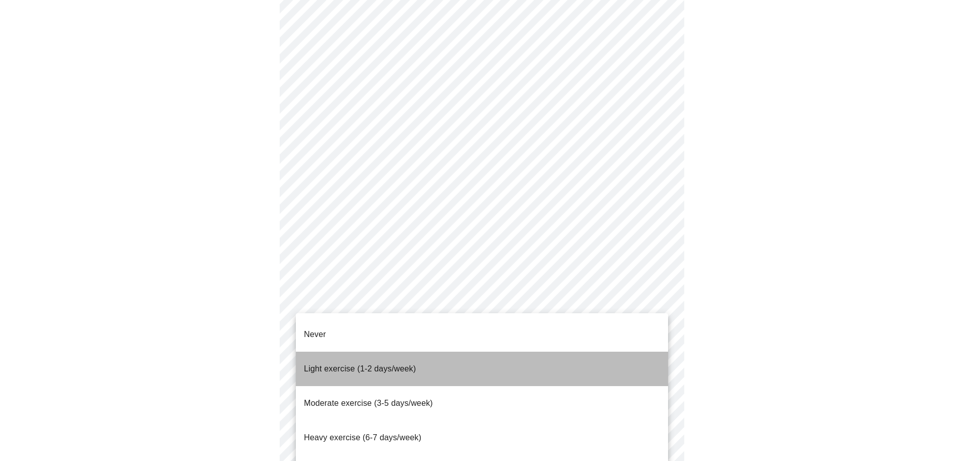
click at [333, 363] on p "Light exercise (1-2 days/week)" at bounding box center [360, 369] width 112 height 12
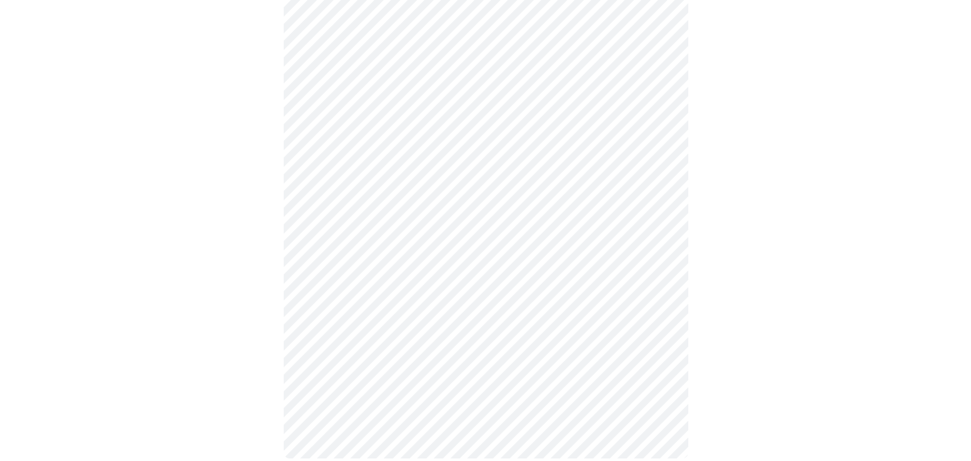
scroll to position [852, 0]
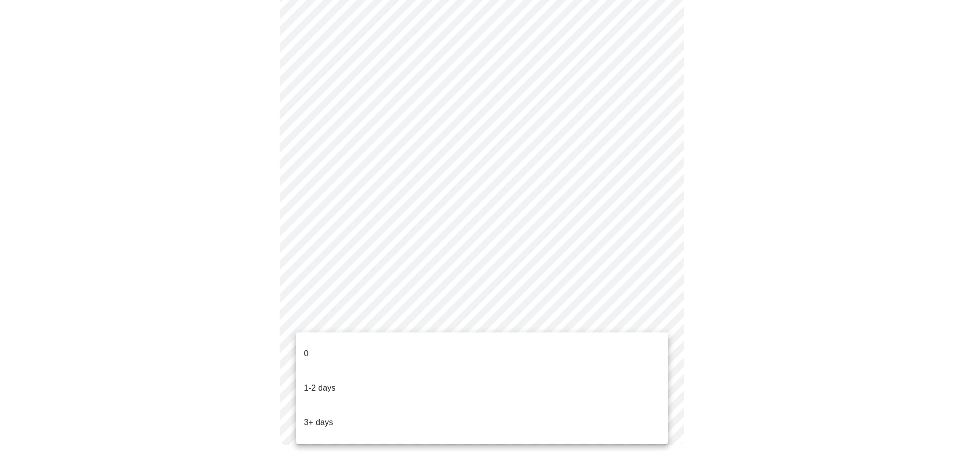
click at [331, 382] on p "1-2 days" at bounding box center [320, 388] width 32 height 12
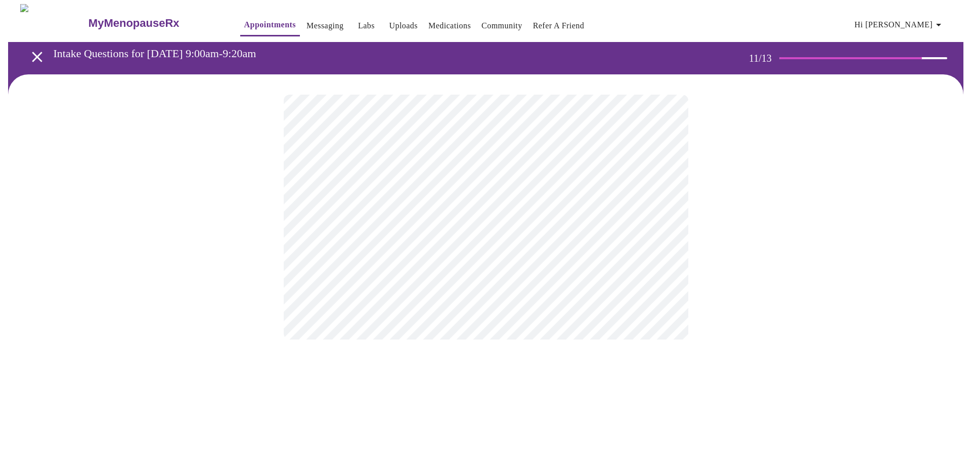
scroll to position [0, 0]
click at [582, 202] on body "MyMenopauseRx Appointments Messaging Labs Uploads Medications Community Refer a…" at bounding box center [485, 172] width 963 height 336
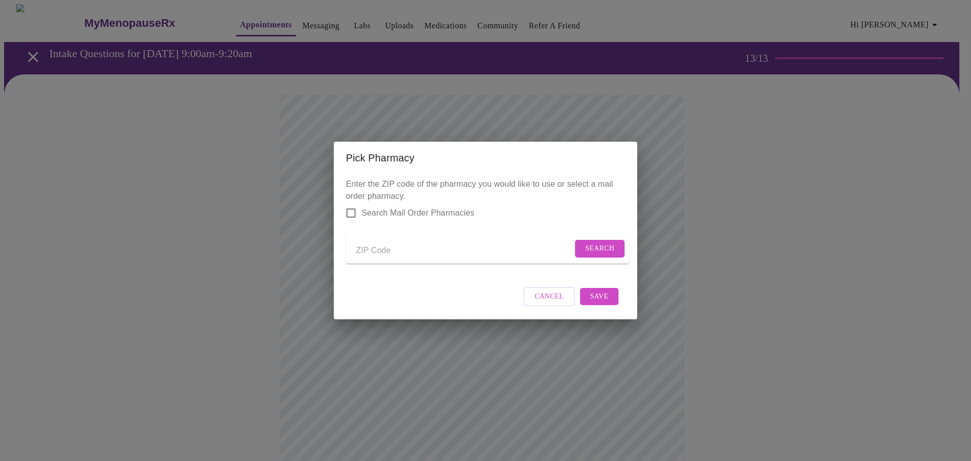
click at [352, 205] on input "Search Mail Order Pharmacies" at bounding box center [350, 212] width 21 height 21
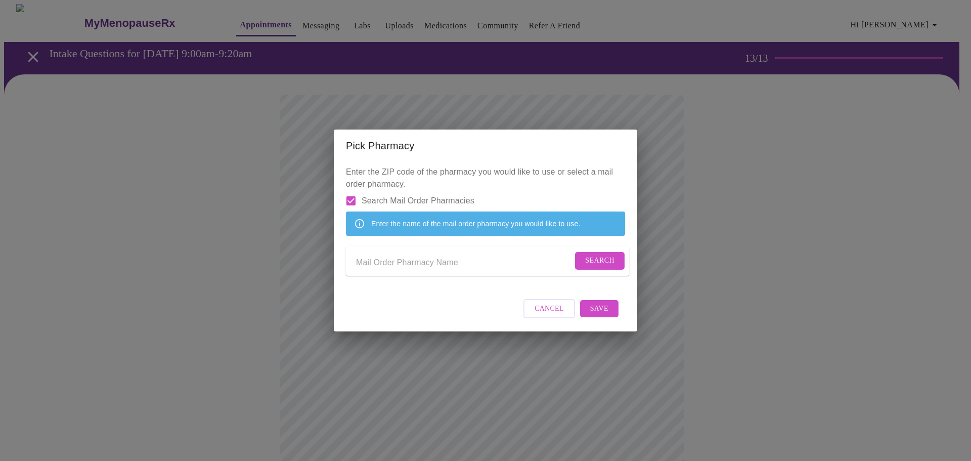
click at [372, 262] on input "Send a message to your care team" at bounding box center [464, 262] width 217 height 16
click at [352, 190] on input "Search Mail Order Pharmacies" at bounding box center [350, 200] width 21 height 21
checkbox input "false"
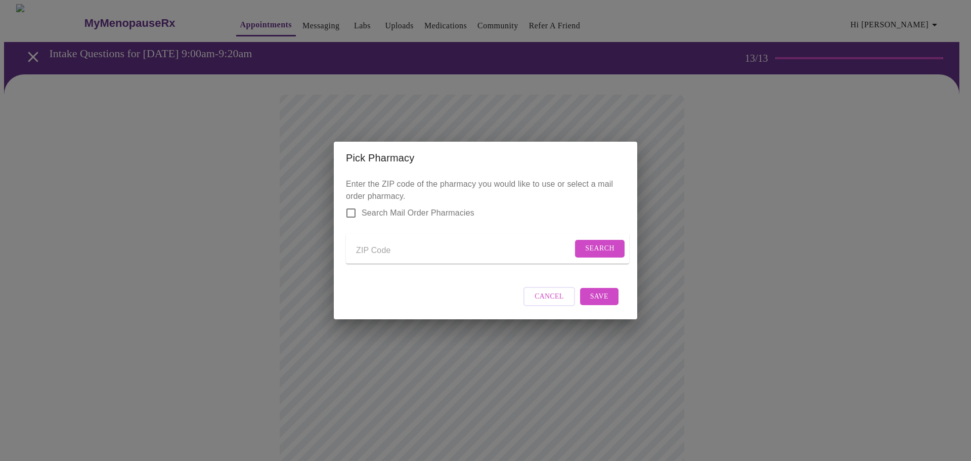
click at [394, 245] on input "Send a message to your care team" at bounding box center [464, 250] width 217 height 16
type input "98370"
click at [604, 248] on span "Search" at bounding box center [599, 248] width 29 height 13
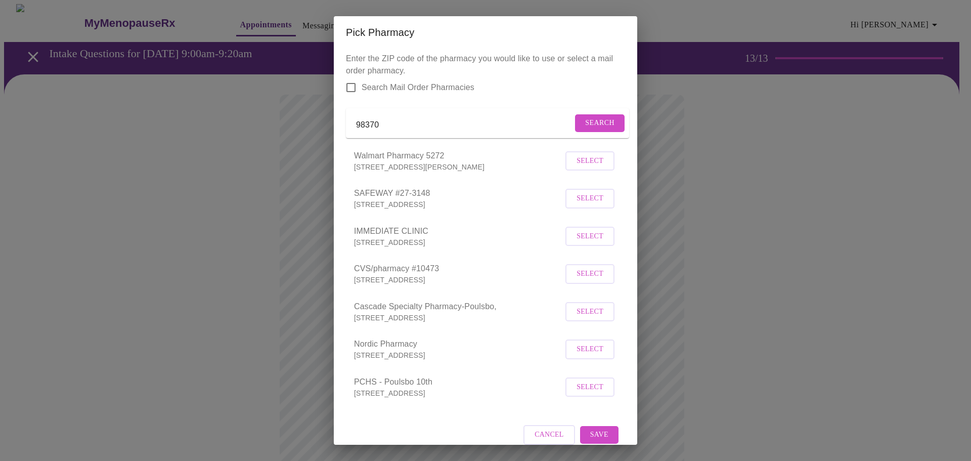
click at [437, 132] on input "98370" at bounding box center [464, 125] width 217 height 16
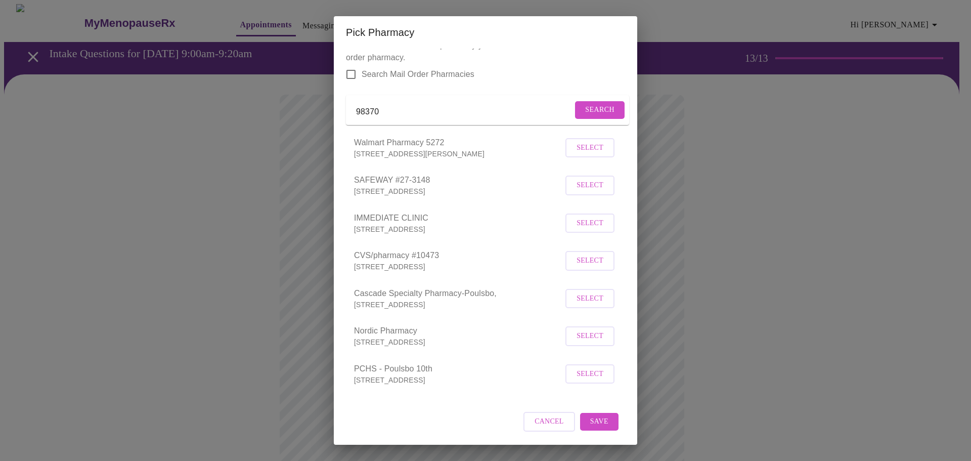
scroll to position [27, 0]
click at [589, 259] on span "Select" at bounding box center [590, 260] width 27 height 13
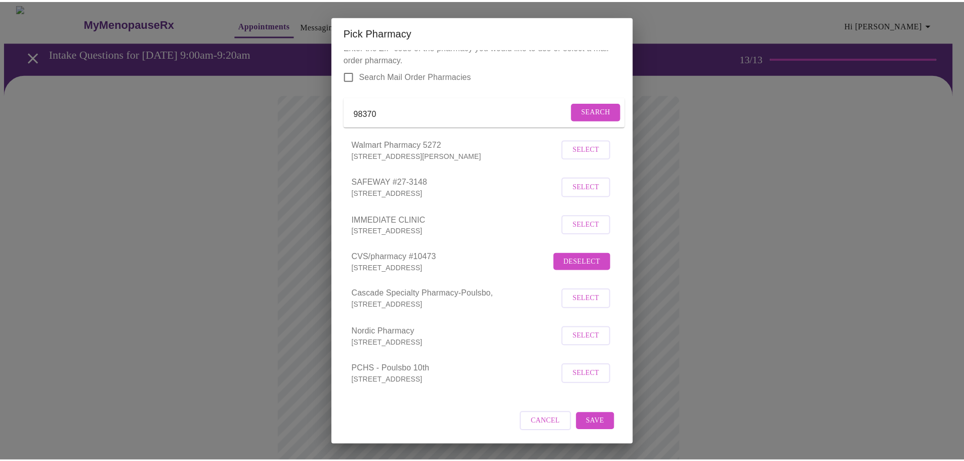
scroll to position [26, 0]
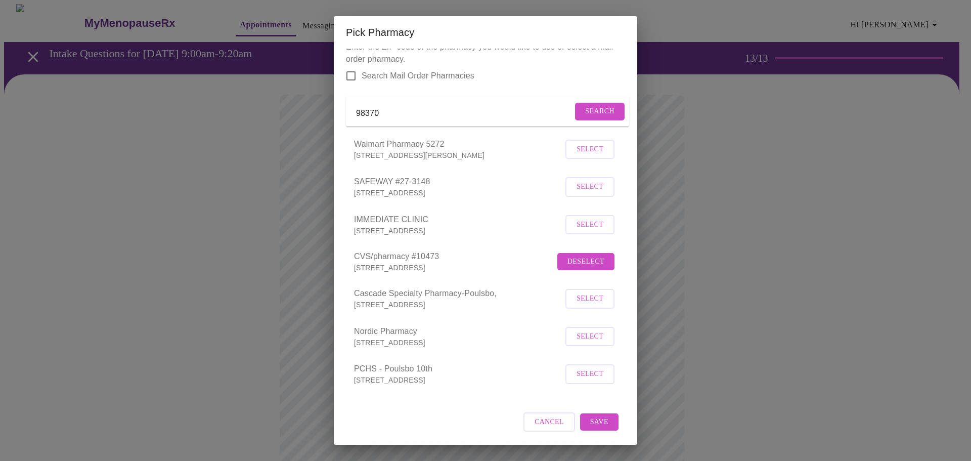
click at [602, 418] on button "Save" at bounding box center [599, 422] width 38 height 18
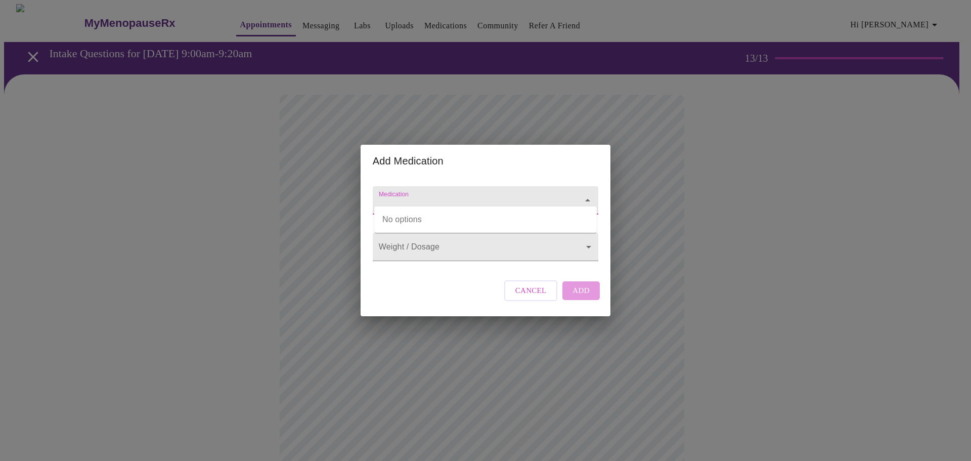
click at [450, 196] on input "Medication" at bounding box center [471, 205] width 189 height 19
type input "Losartan"
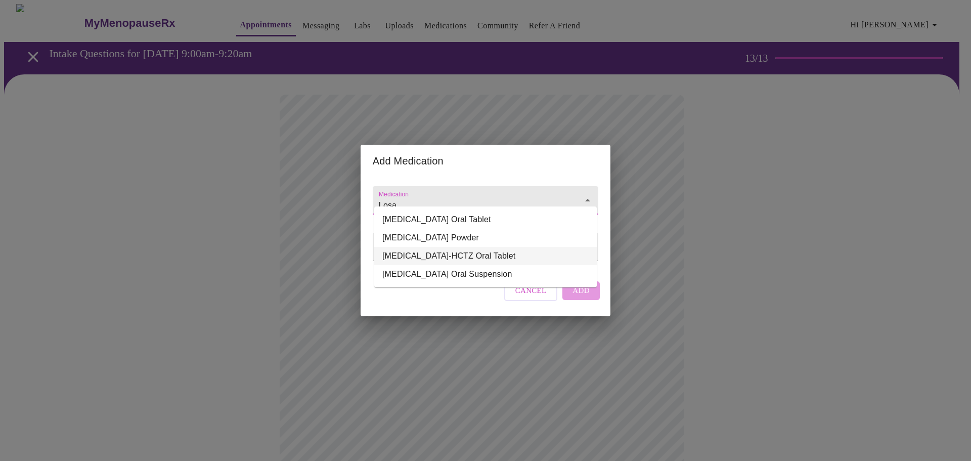
click at [511, 261] on li "Losartan Potassium-HCTZ Oral Tablet" at bounding box center [485, 256] width 223 height 18
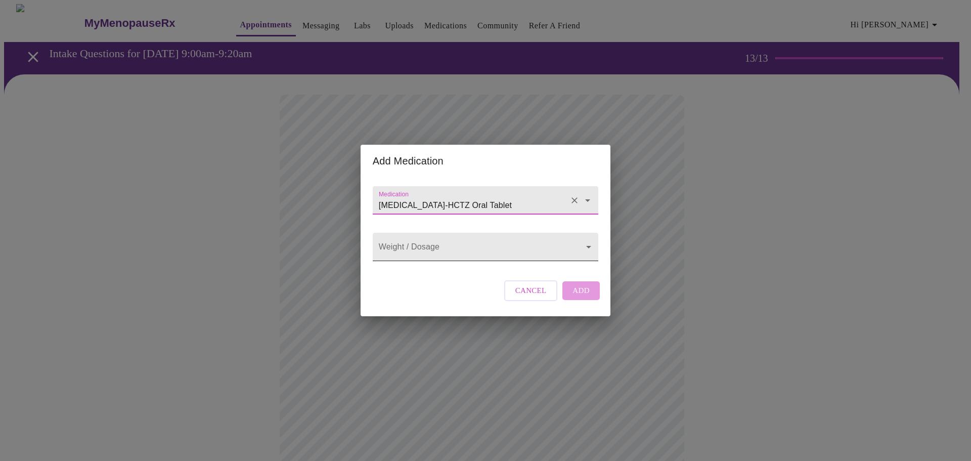
type input "Losartan Potassium-HCTZ Oral Tablet"
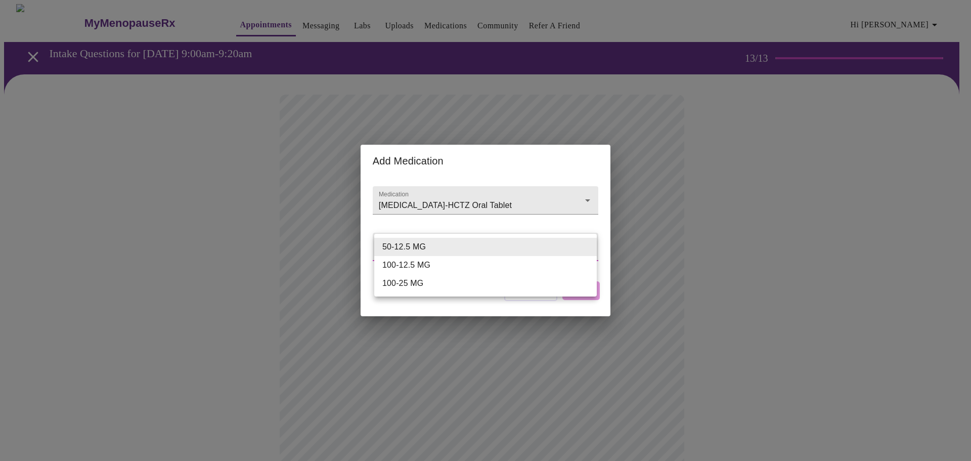
click at [511, 252] on body "MyMenopauseRx Appointments Messaging Labs Uploads Medications Community Refer a…" at bounding box center [485, 384] width 963 height 761
click at [512, 279] on li "100-25 MG" at bounding box center [485, 283] width 223 height 18
type input "100-25 MG"
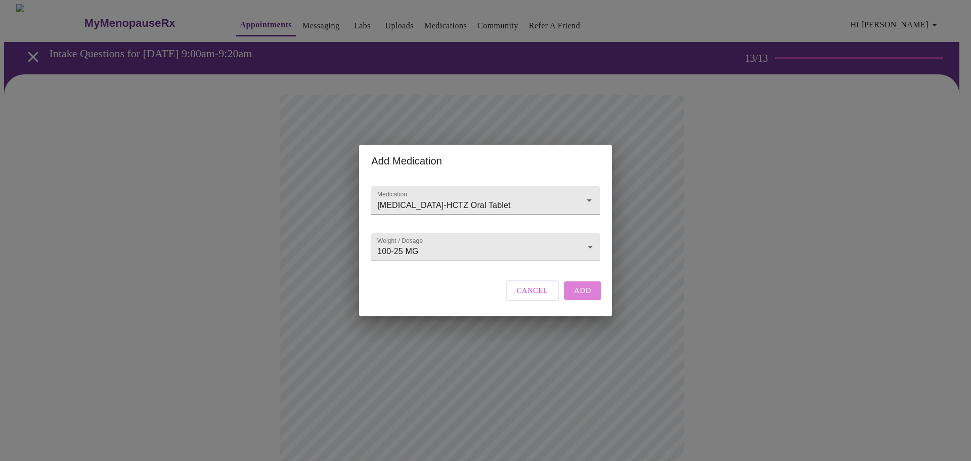
click at [574, 297] on span "Add" at bounding box center [582, 290] width 17 height 13
click at [390, 196] on input "Medication" at bounding box center [471, 205] width 189 height 19
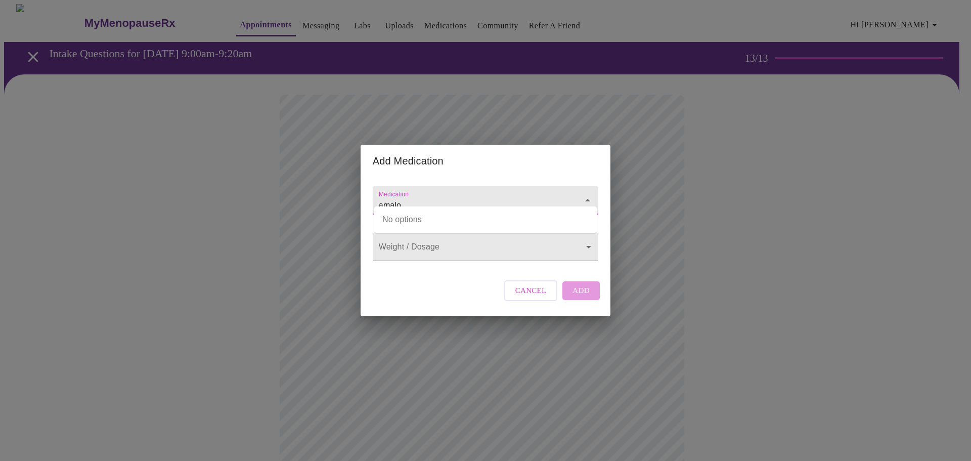
type input "amalo"
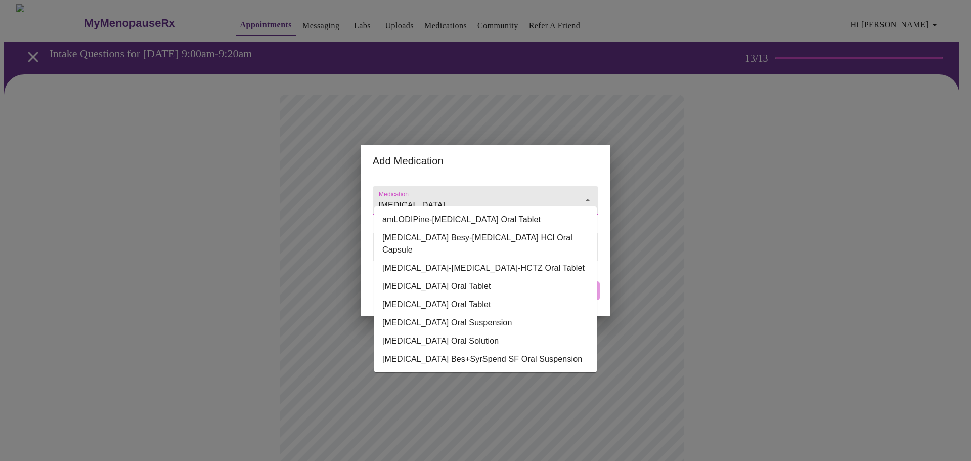
type input "amlodipine"
click at [538, 279] on li "amLODIPine Besylate Oral Tablet" at bounding box center [485, 286] width 223 height 18
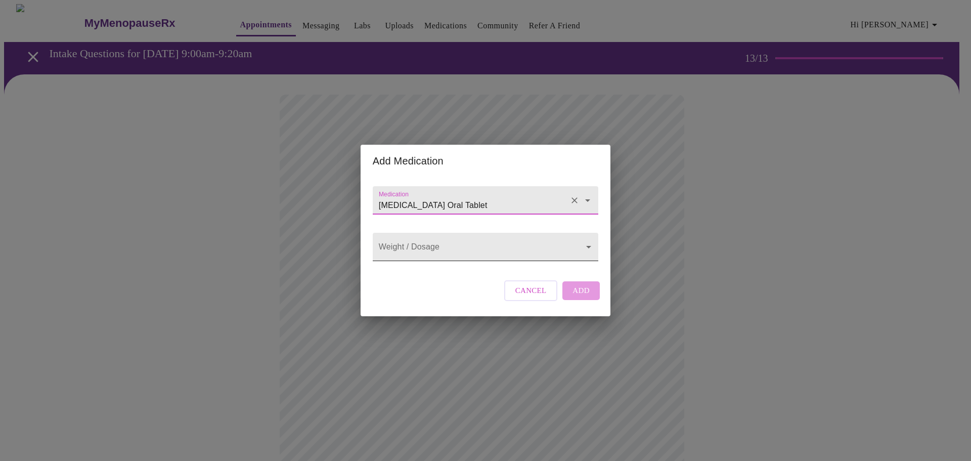
type input "amLODIPine Besylate Oral Tablet"
click at [538, 247] on body "MyMenopauseRx Appointments Messaging Labs Uploads Medications Community Refer a…" at bounding box center [485, 395] width 963 height 783
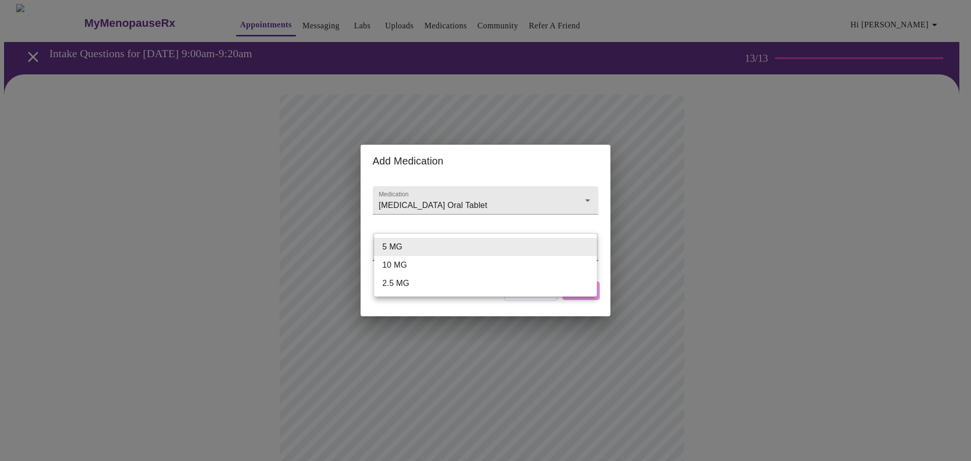
click at [533, 263] on li "10 MG" at bounding box center [485, 265] width 223 height 18
type input "10 MG"
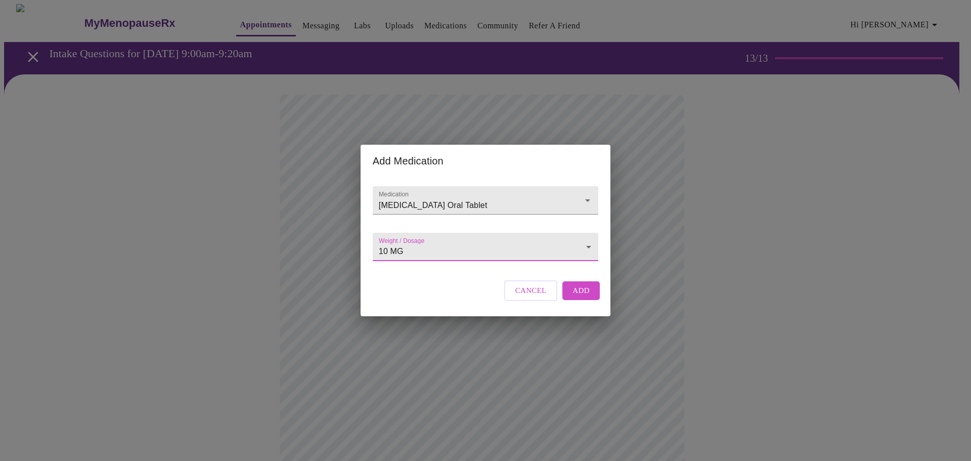
click at [576, 296] on span "Add" at bounding box center [581, 290] width 17 height 13
click at [409, 199] on input "Medication" at bounding box center [471, 205] width 189 height 19
type input "tin"
type input "tinzanadine"
paste input "tizanidine"
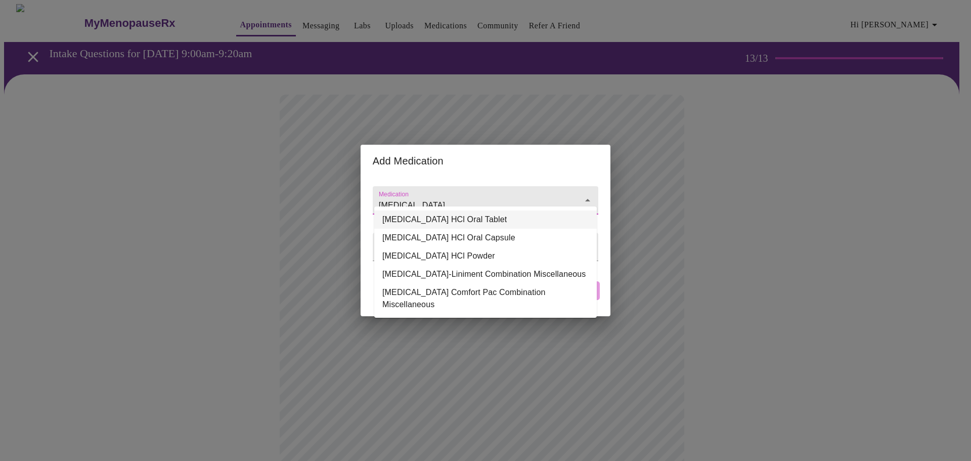
click at [399, 220] on li "tiZANidine HCl Oral Tablet" at bounding box center [485, 219] width 223 height 18
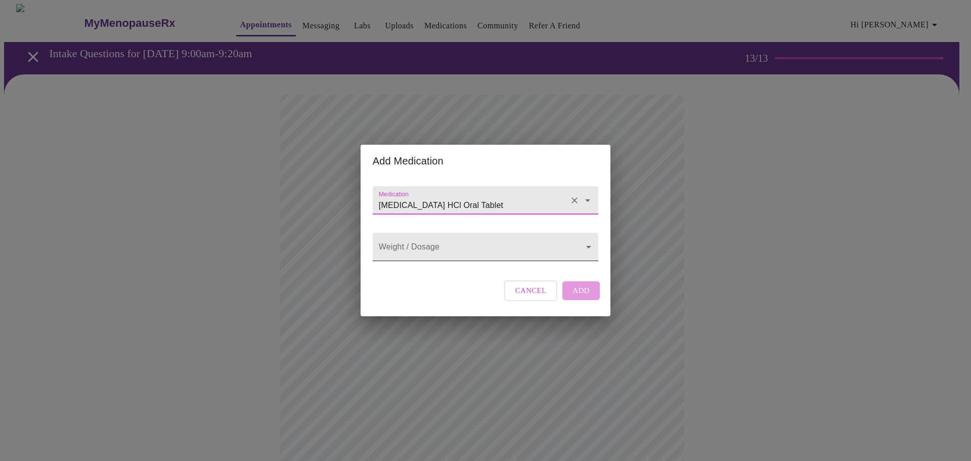
type input "tiZANidine HCl Oral Tablet"
click at [397, 234] on body "MyMenopauseRx Appointments Messaging Labs Uploads Medications Community Refer a…" at bounding box center [485, 414] width 963 height 821
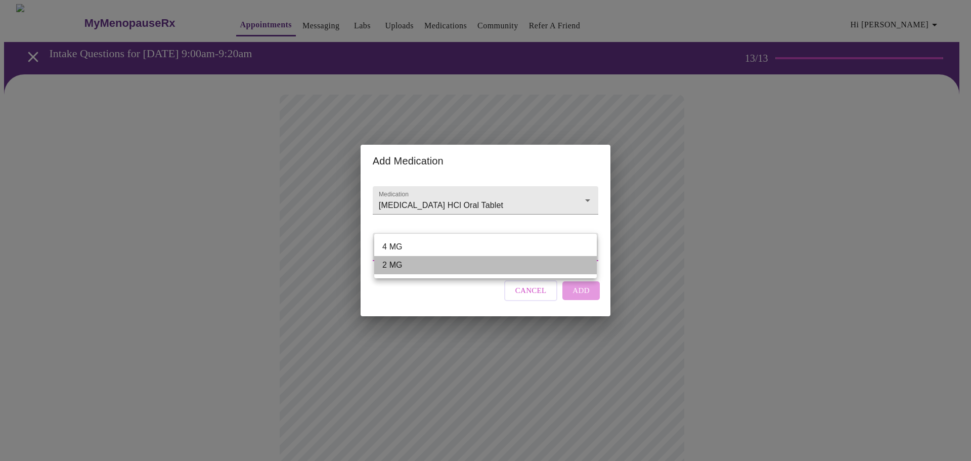
click at [391, 265] on li "2 MG" at bounding box center [485, 265] width 223 height 18
type input "2 MG"
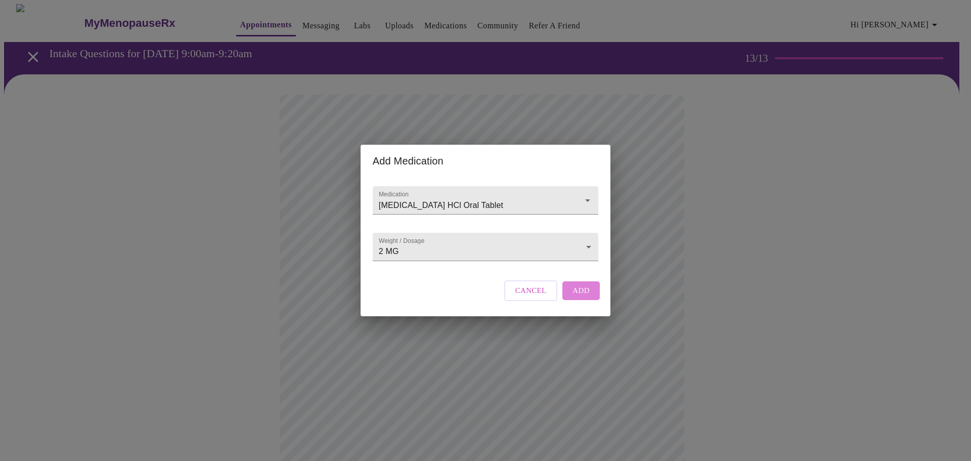
click at [578, 297] on span "Add" at bounding box center [581, 290] width 17 height 13
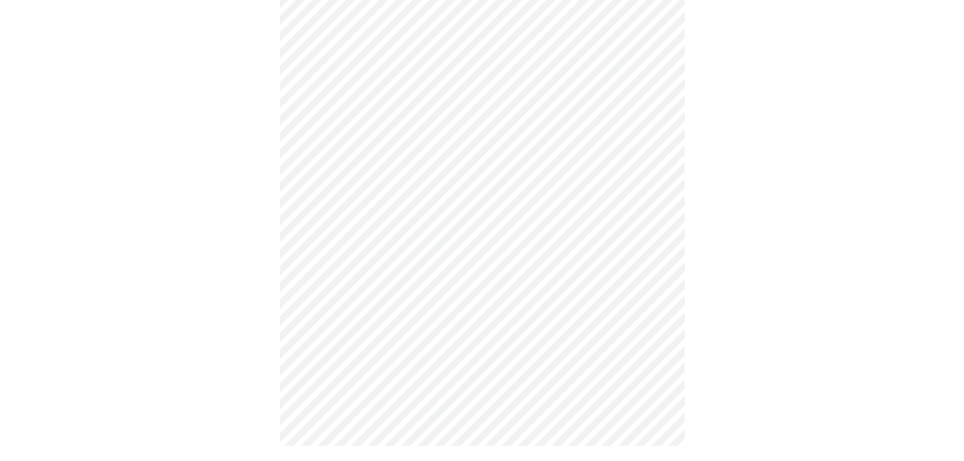
scroll to position [397, 0]
